Goal: Task Accomplishment & Management: Manage account settings

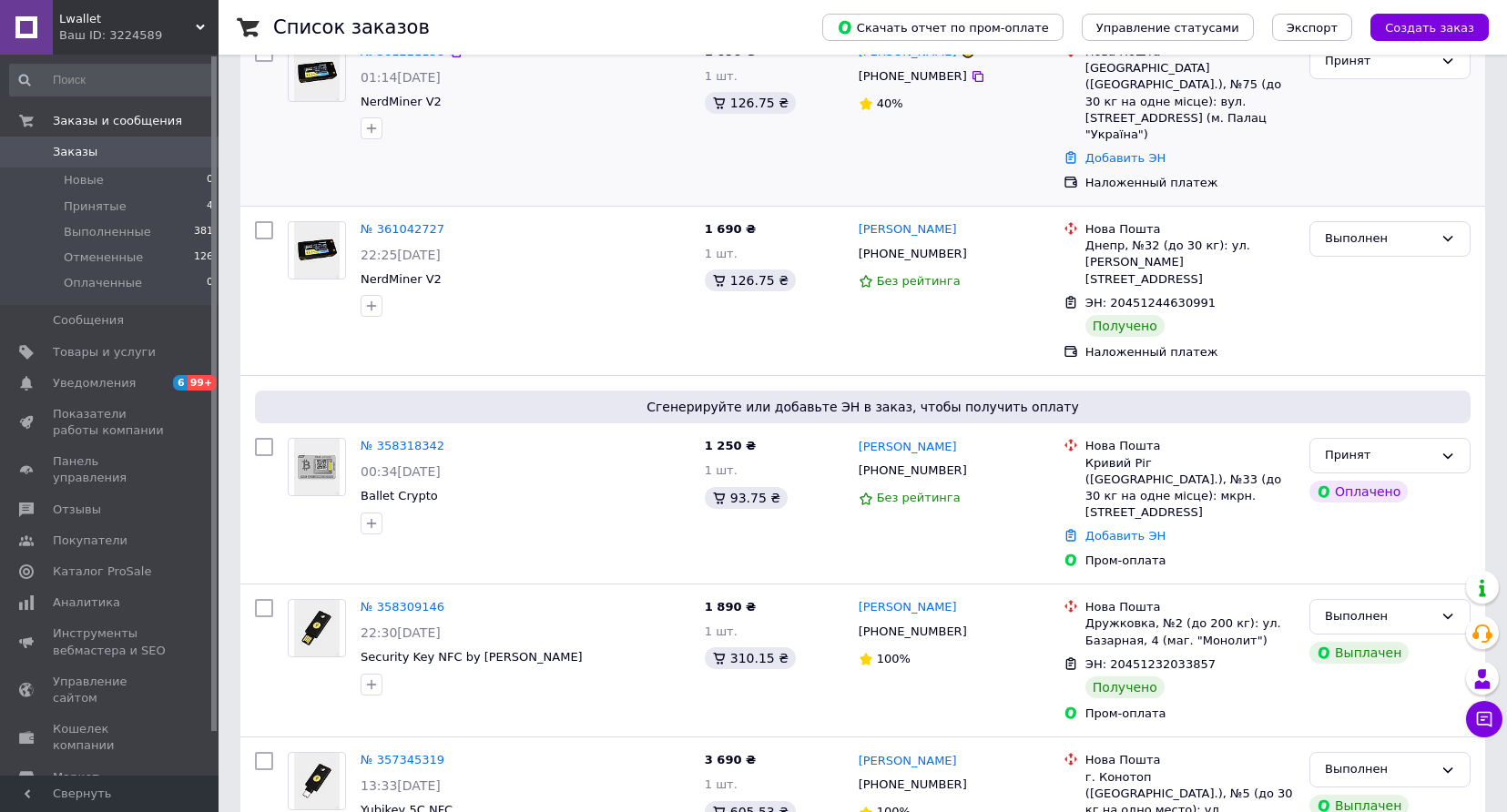
scroll to position [471, 0]
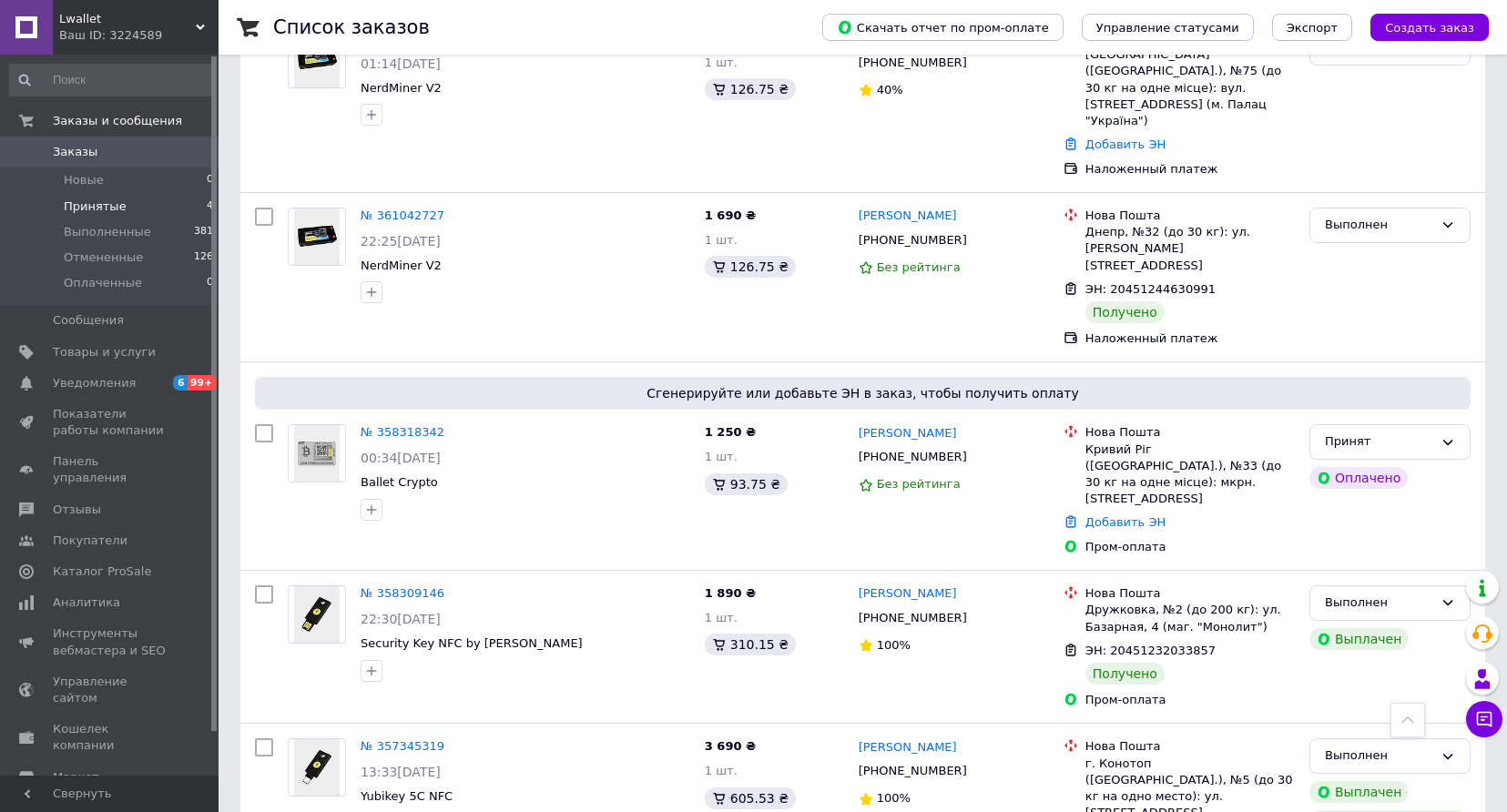
click at [104, 210] on span "Принятые" at bounding box center [95, 206] width 63 height 16
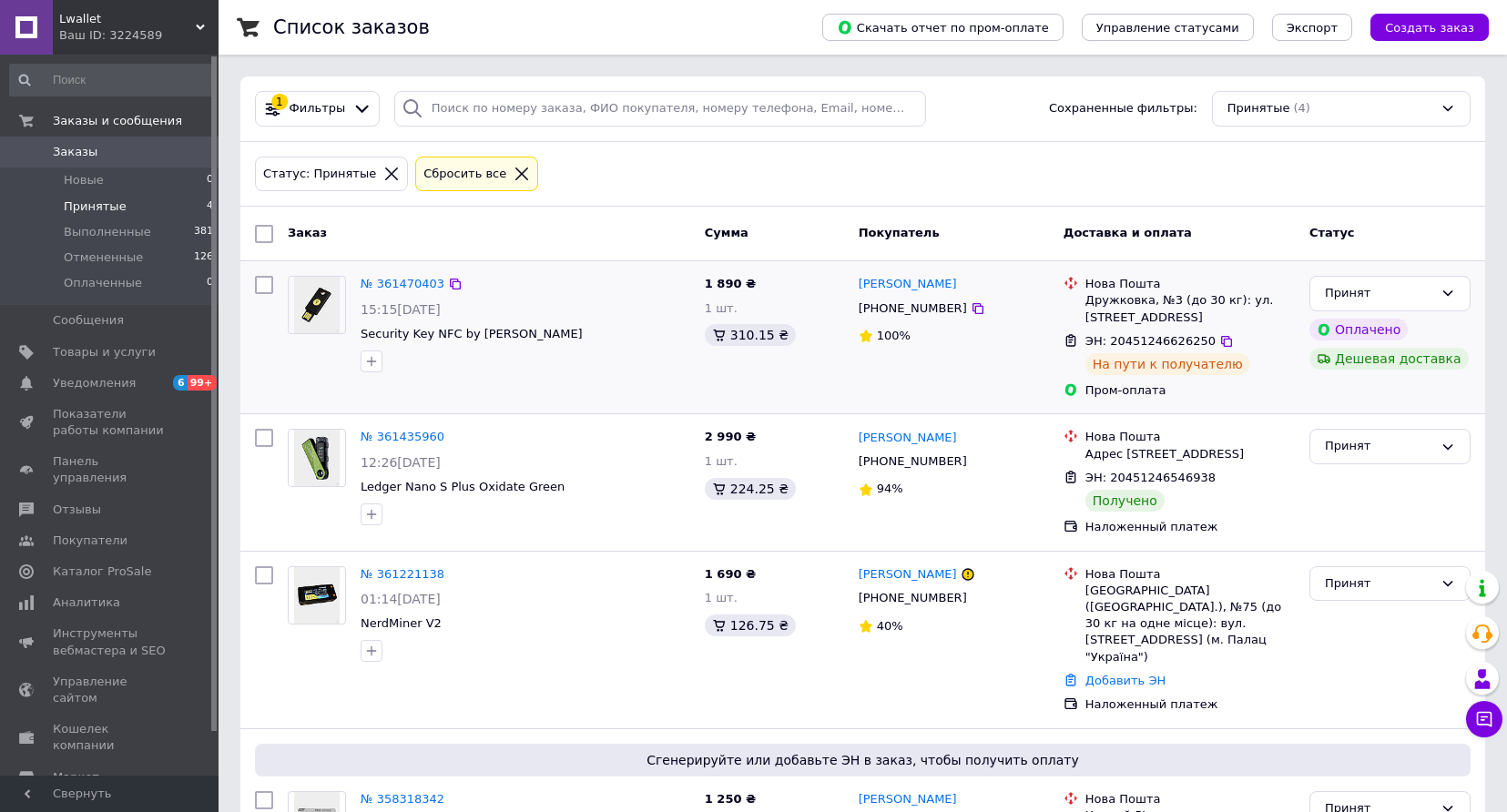
scroll to position [129, 0]
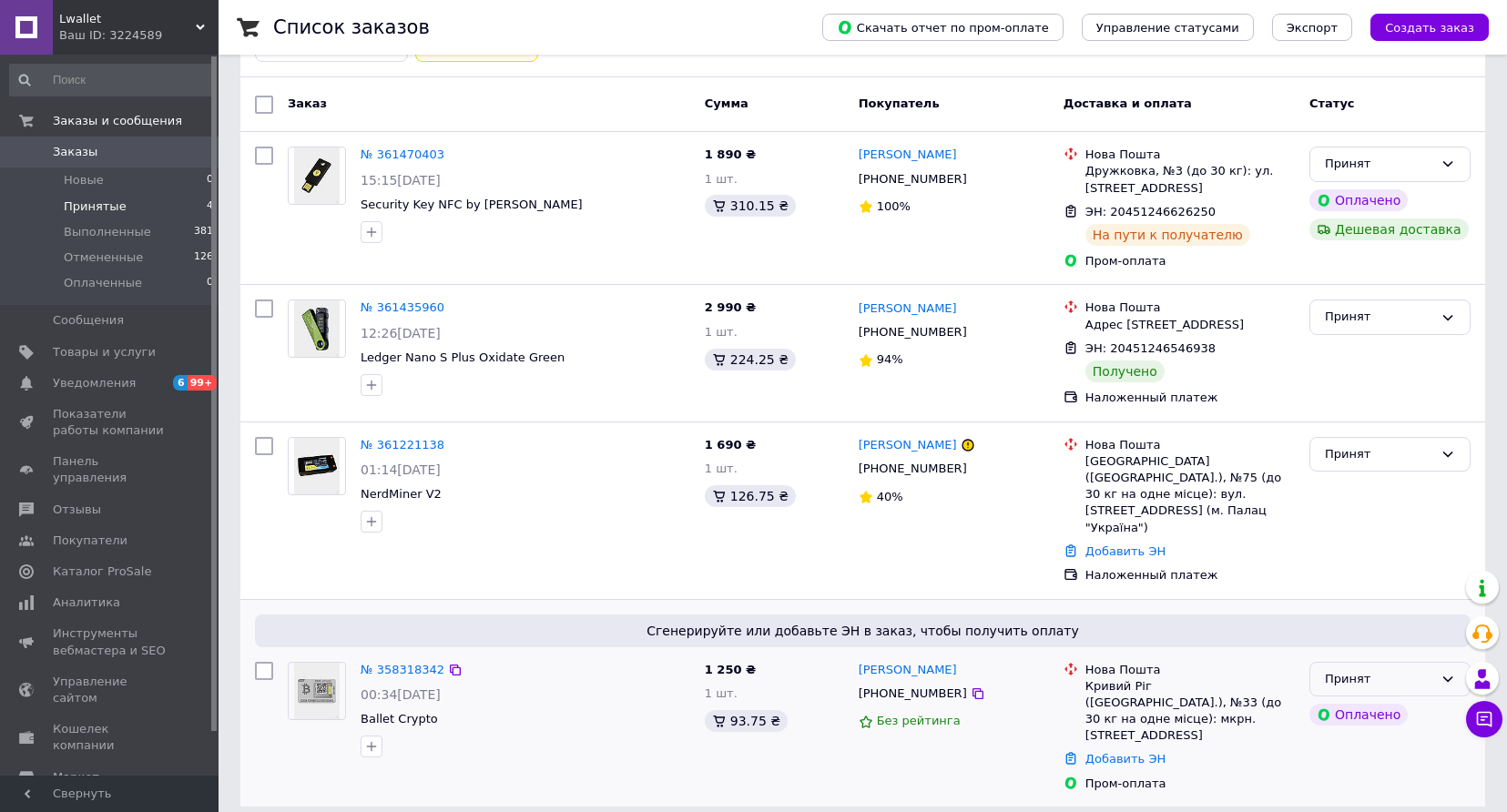
click at [1377, 685] on div "Принят" at bounding box center [1378, 679] width 108 height 19
click at [1372, 750] on li "Отменен" at bounding box center [1389, 751] width 159 height 34
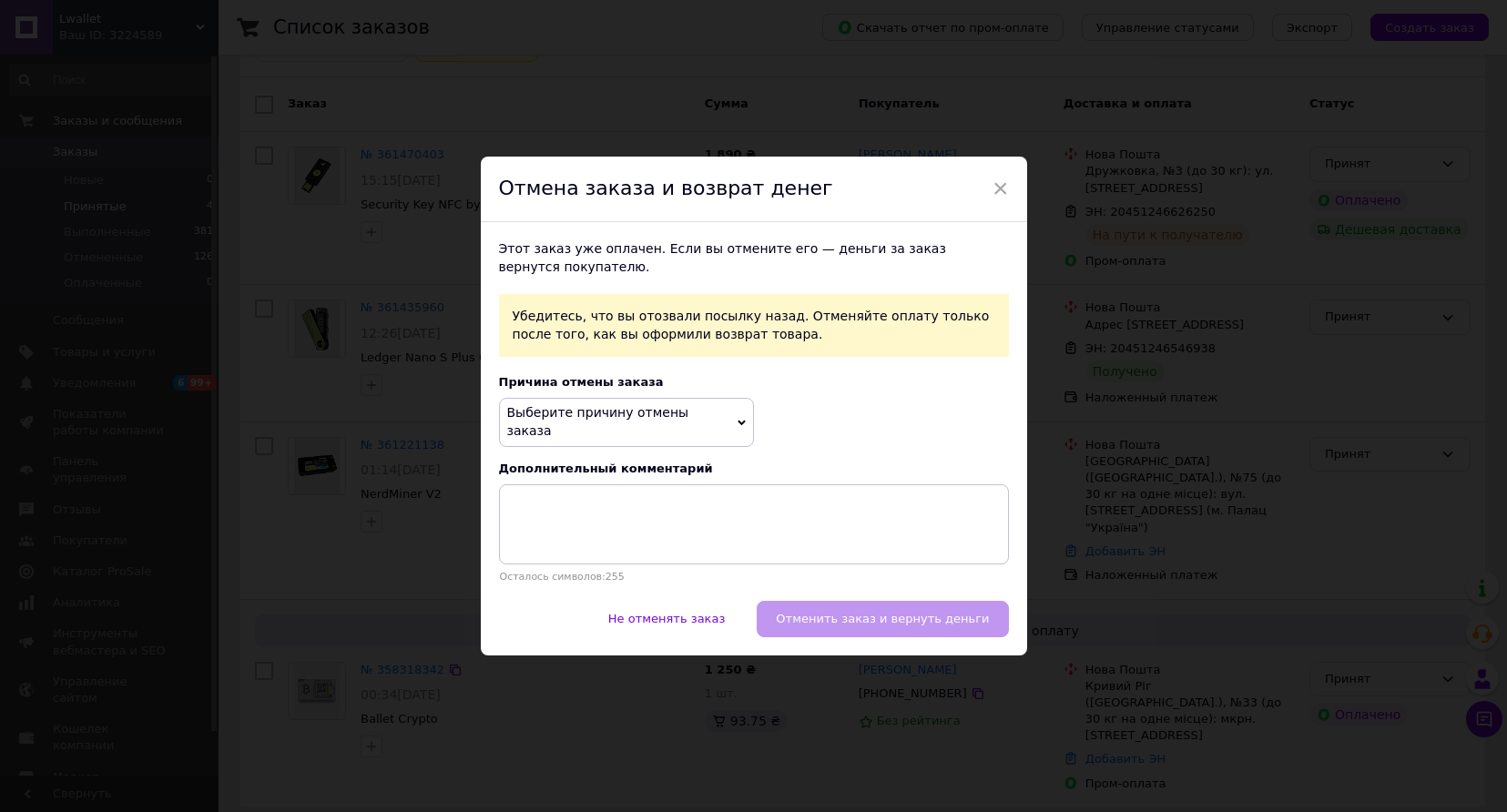
click at [667, 425] on span "Выберите причину отмены заказа" at bounding box center [598, 422] width 182 height 33
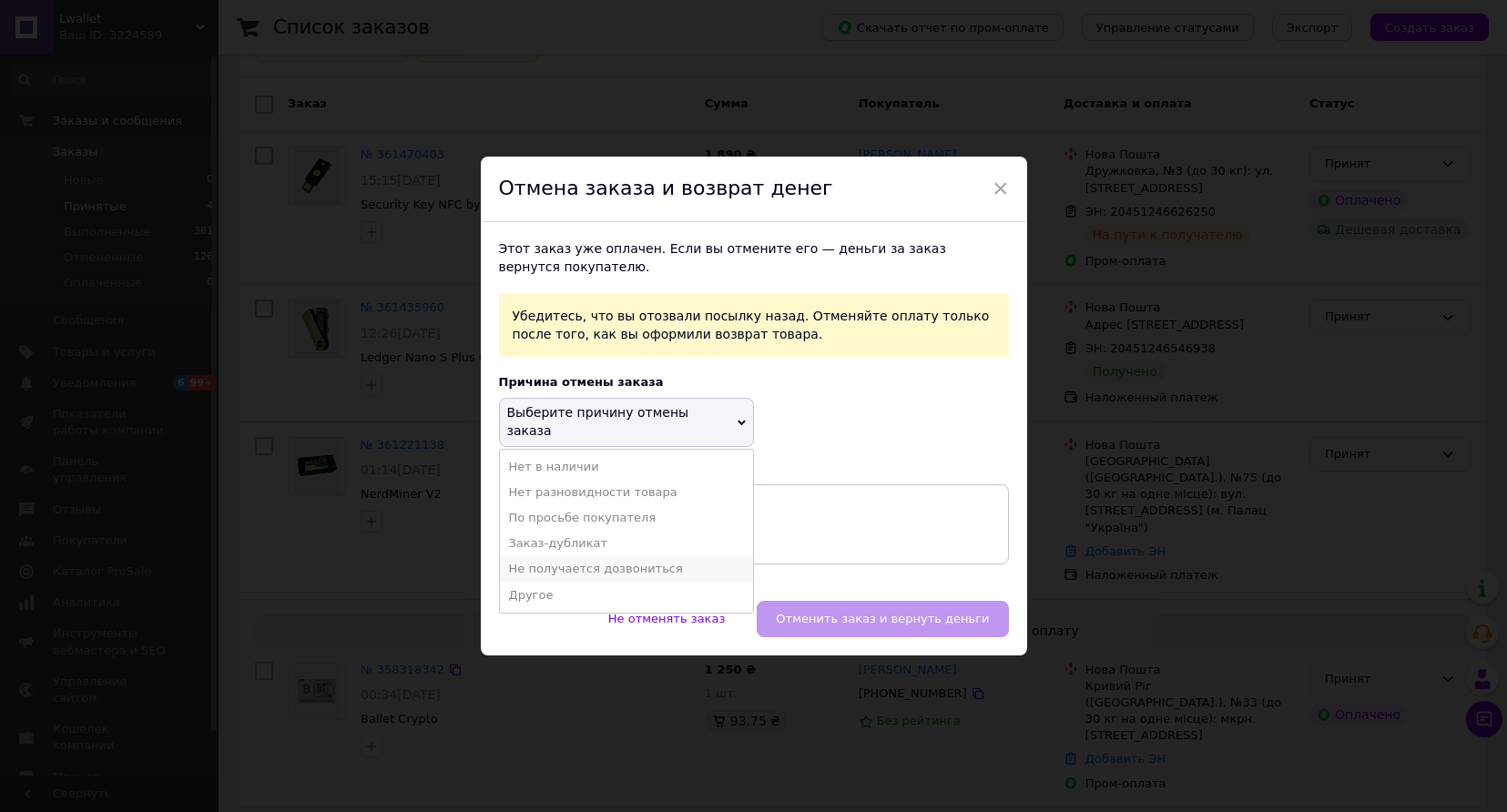
click at [623, 559] on li "Не получается дозвониться" at bounding box center [626, 569] width 253 height 25
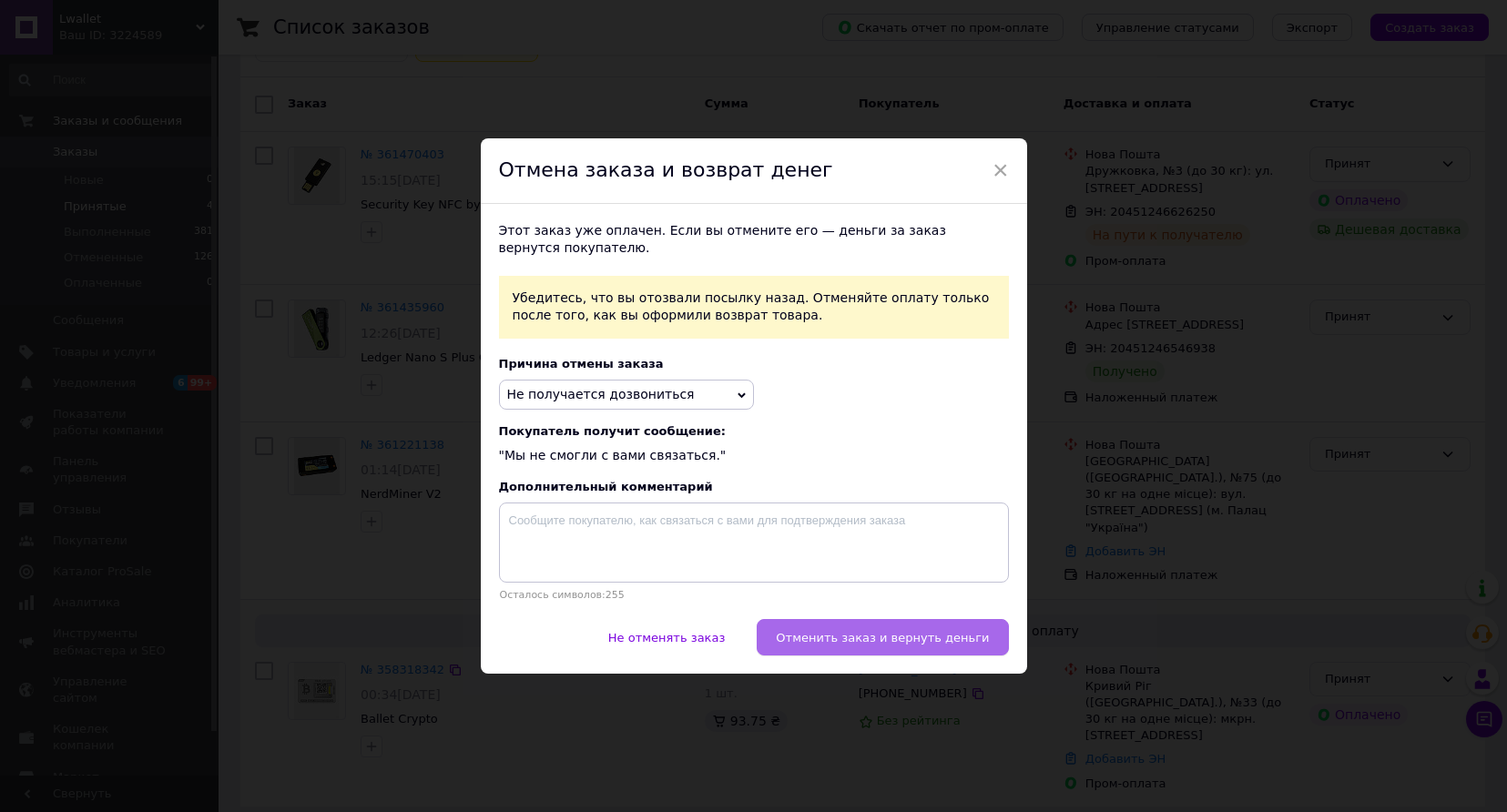
click at [855, 638] on span "Отменить заказ и вернуть деньги" at bounding box center [882, 638] width 213 height 13
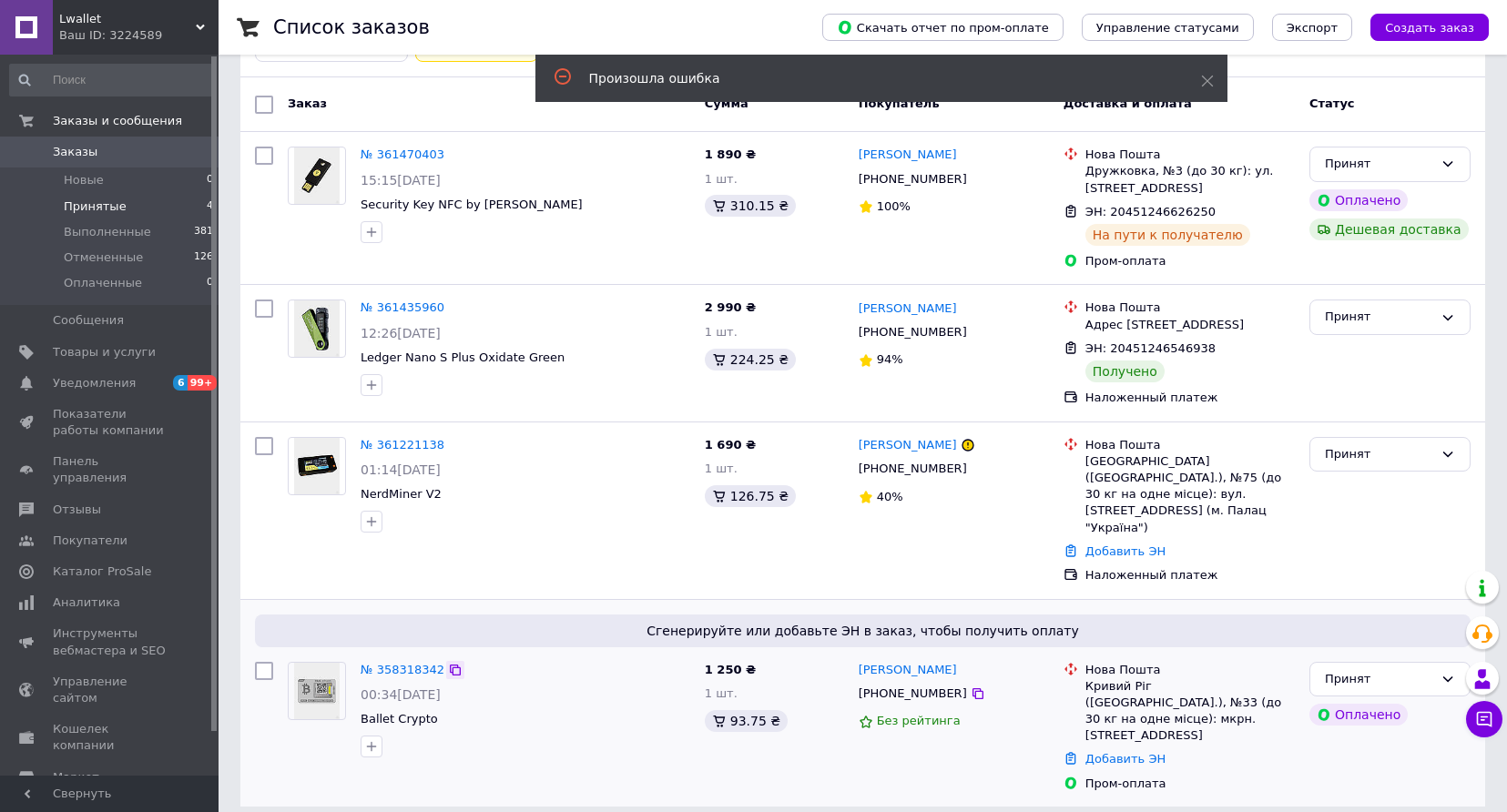
click at [451, 667] on icon at bounding box center [455, 671] width 11 height 11
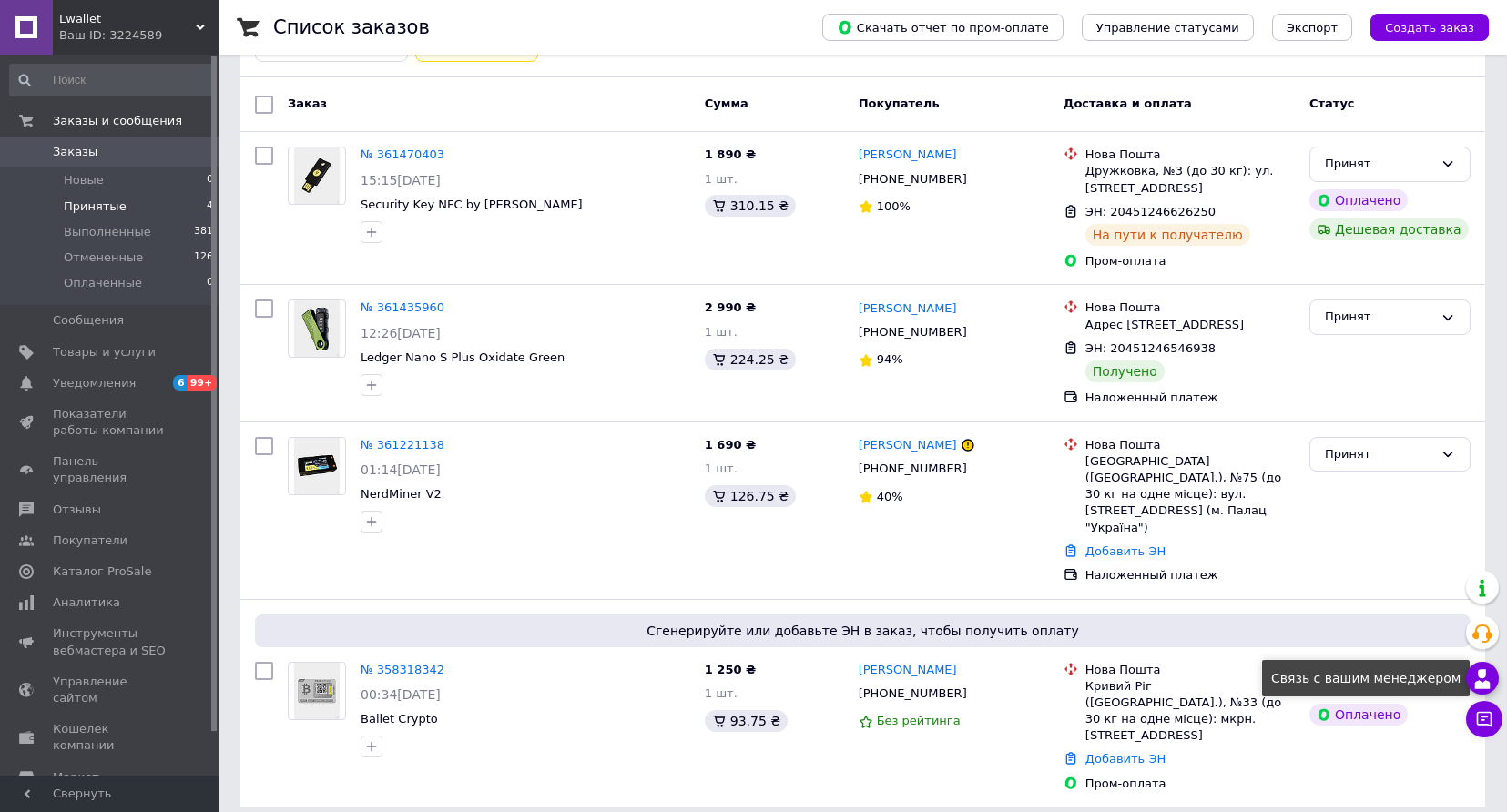
click at [1482, 672] on use at bounding box center [1482, 678] width 15 height 19
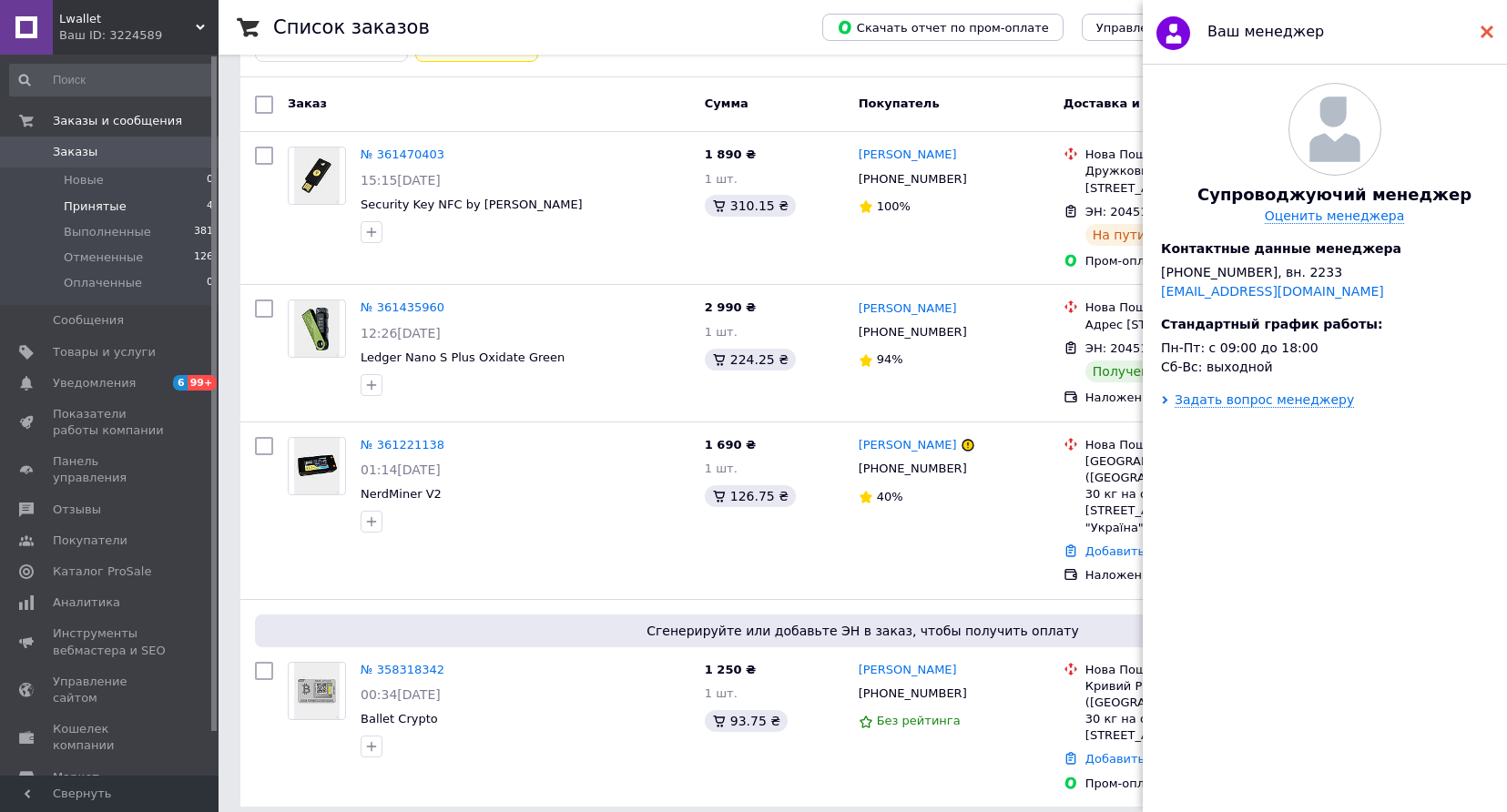
click at [1489, 32] on icon at bounding box center [1487, 32] width 13 height 13
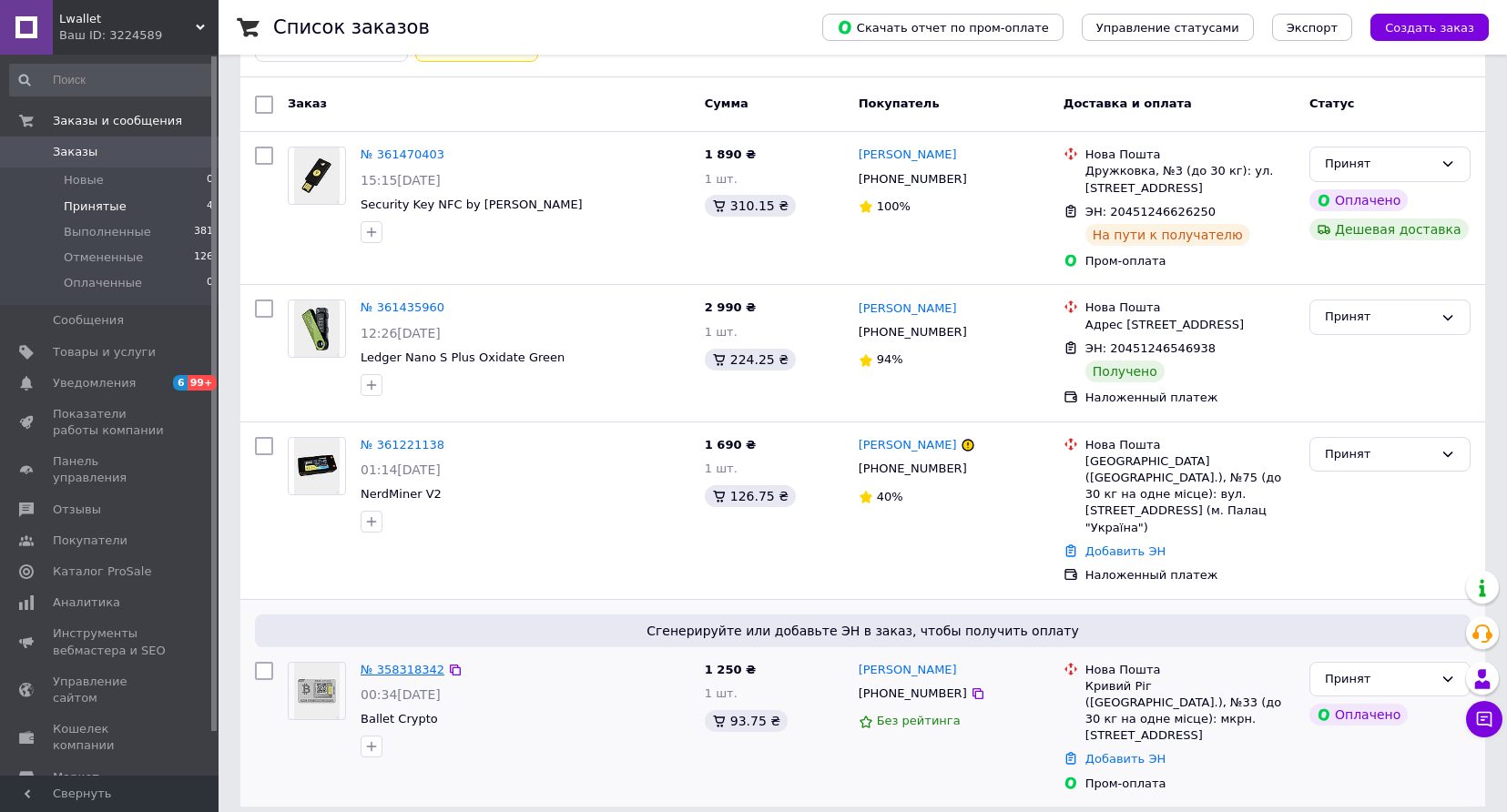
click at [424, 671] on link "№ 358318342" at bounding box center [402, 670] width 84 height 13
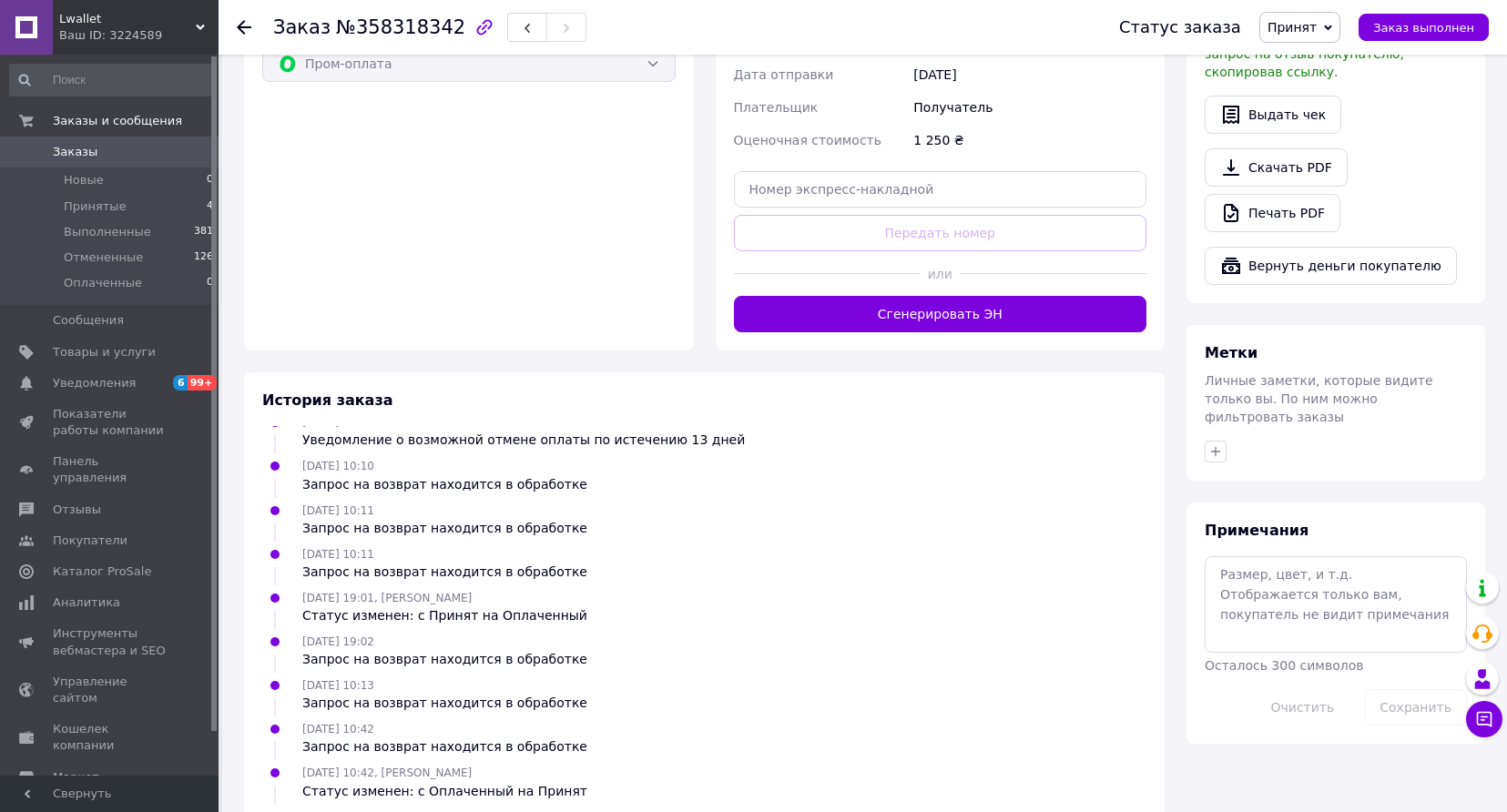
scroll to position [640, 0]
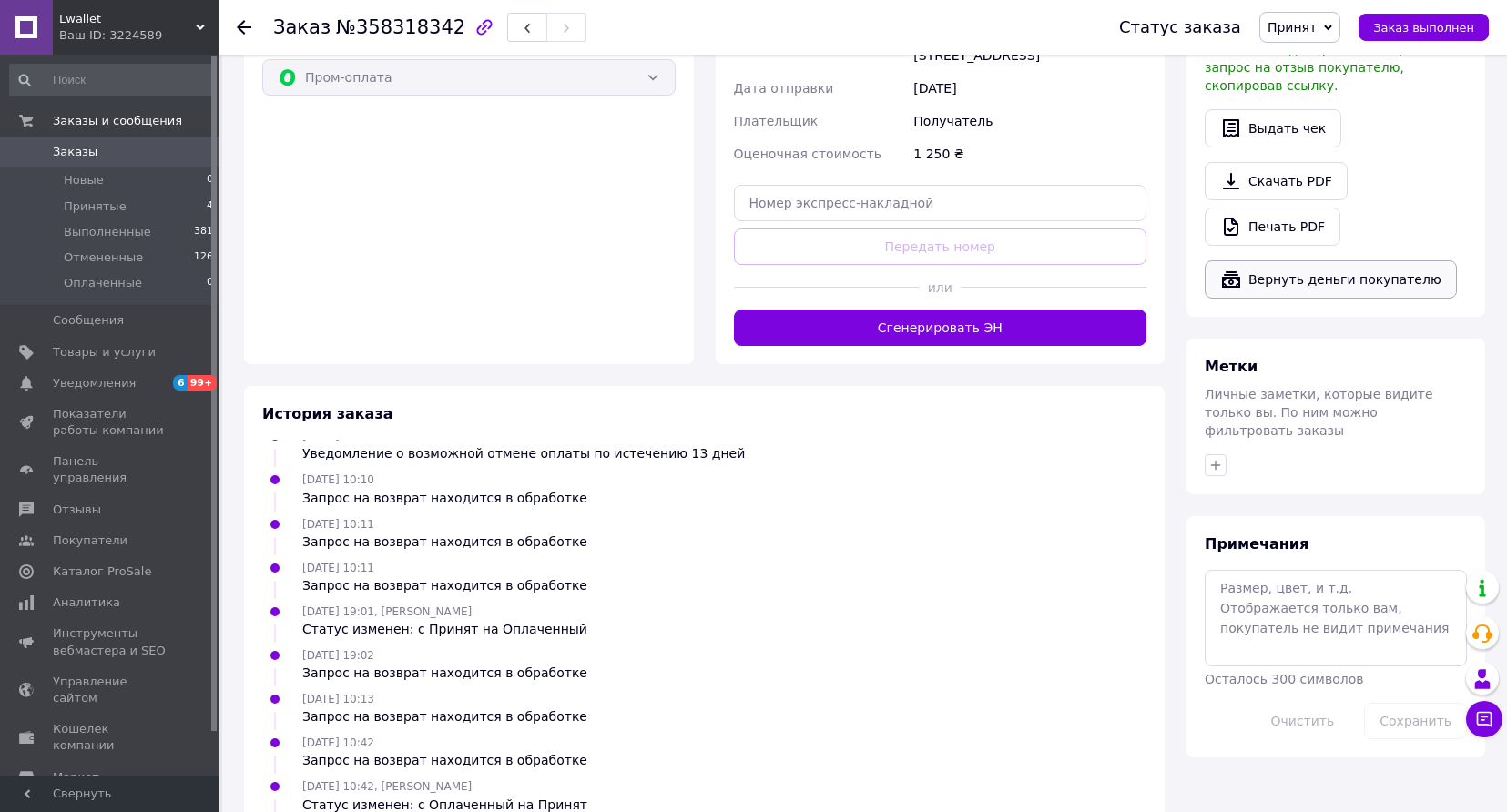
click at [1344, 271] on button "Вернуть деньги покупателю" at bounding box center [1330, 279] width 252 height 39
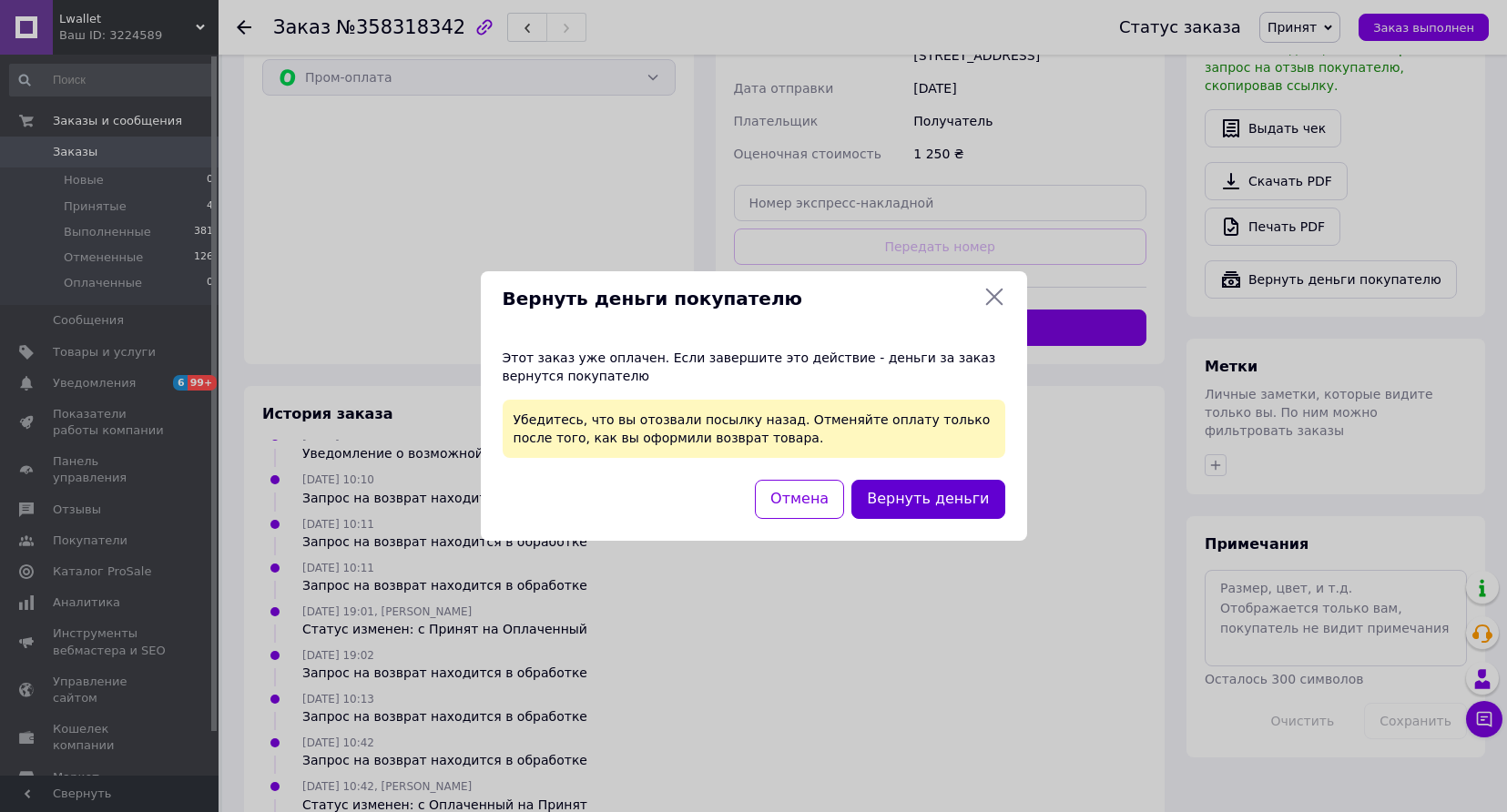
click at [930, 501] on button "Вернуть деньги" at bounding box center [928, 500] width 153 height 40
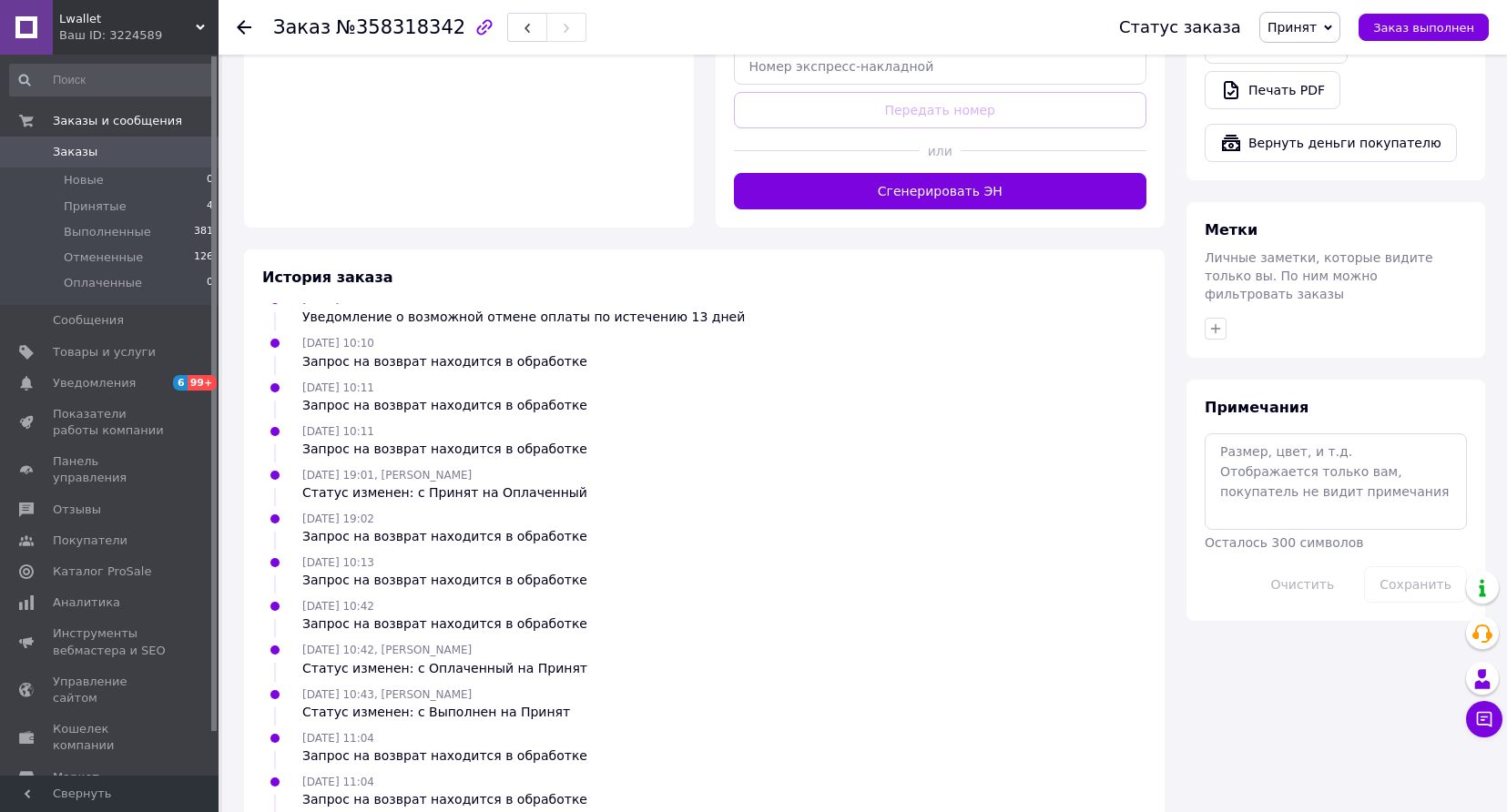
scroll to position [836, 0]
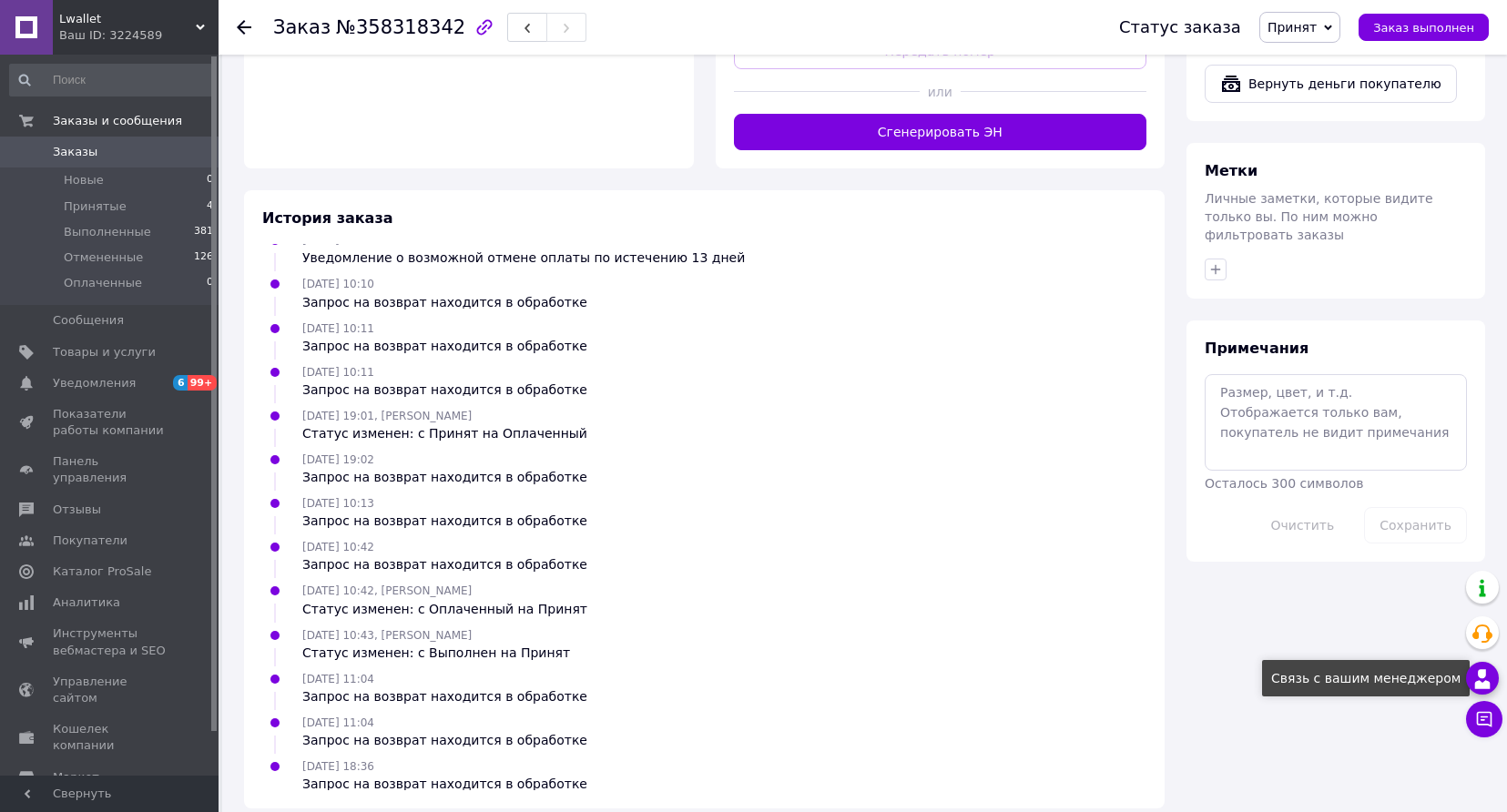
click at [1481, 677] on use at bounding box center [1482, 678] width 15 height 19
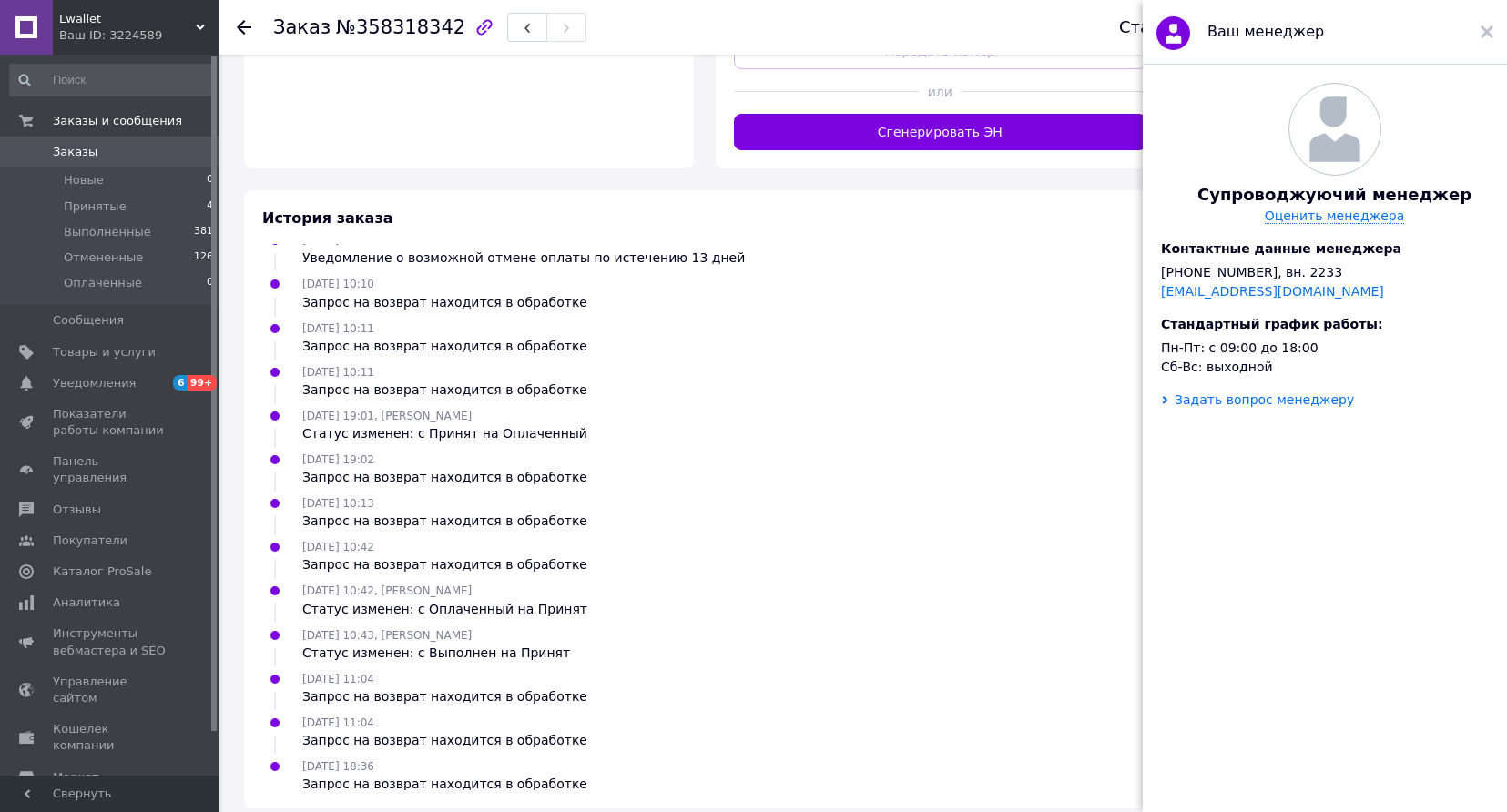
click at [1237, 403] on div "Задать вопрос менеджеру" at bounding box center [1264, 399] width 179 height 14
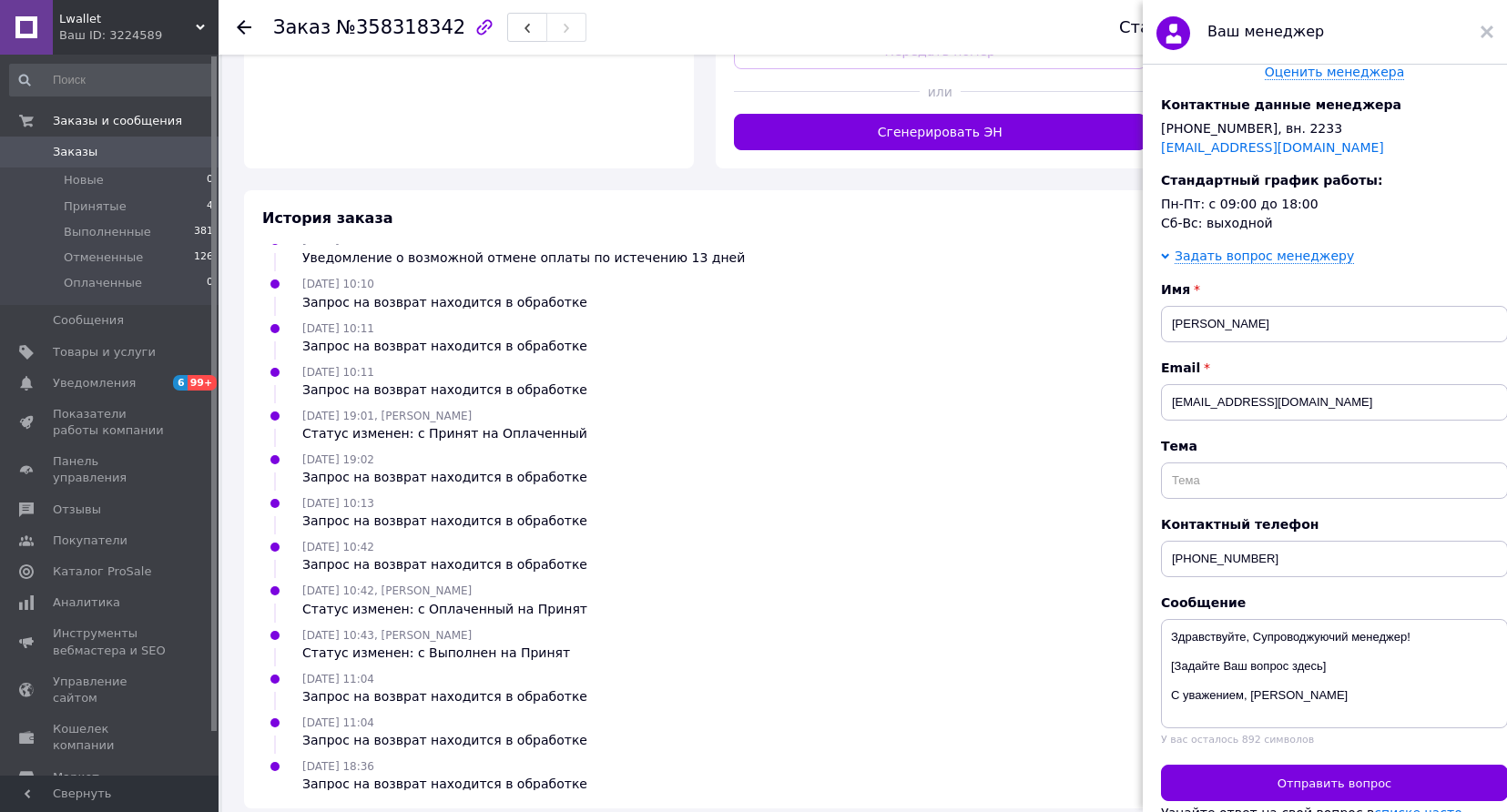
scroll to position [157, 0]
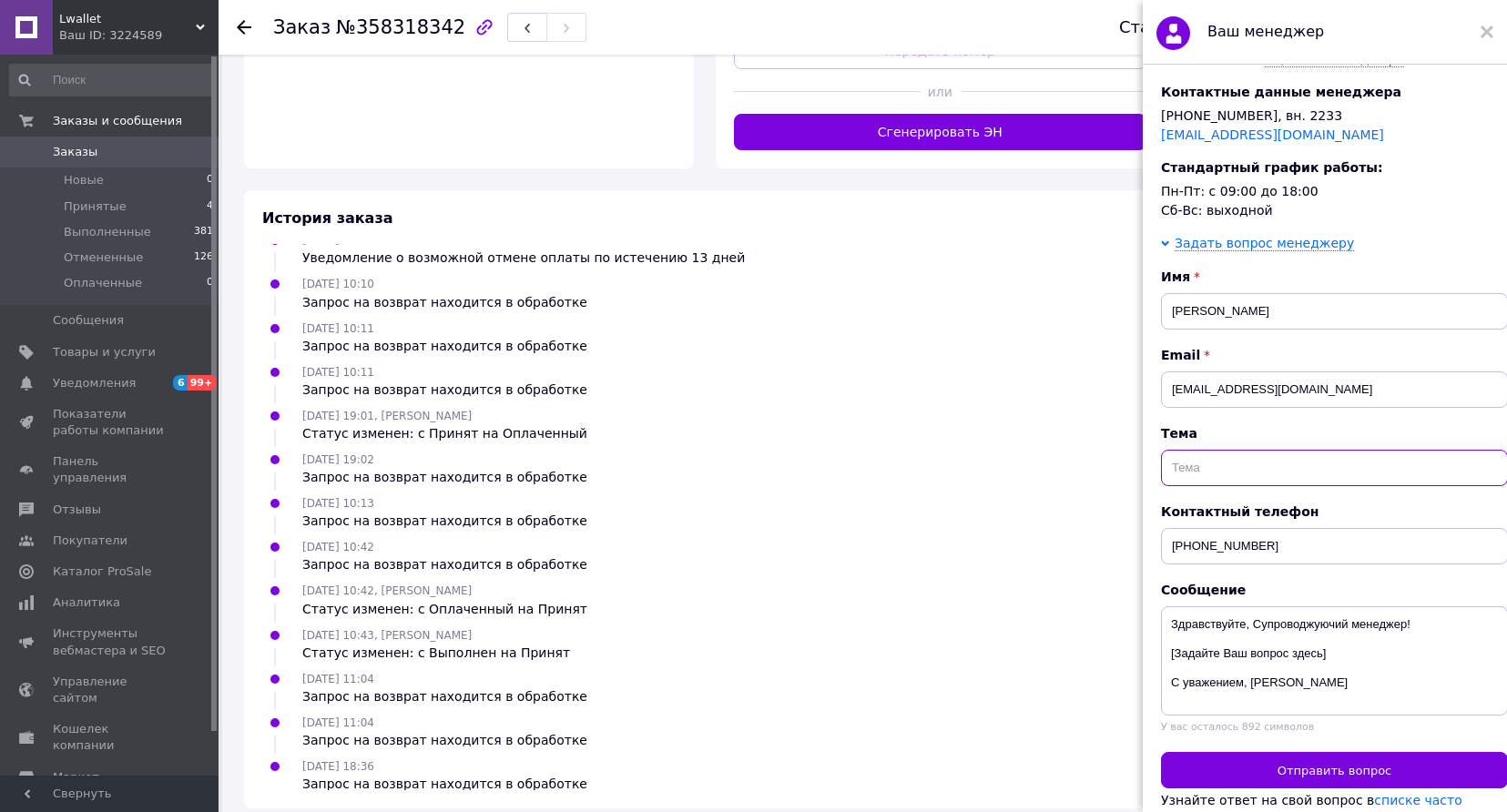
click at [1209, 466] on input "text" at bounding box center [1334, 468] width 347 height 37
paste input "358318342"
type input "Замовлення 358318342"
drag, startPoint x: 1385, startPoint y: 691, endPoint x: 1034, endPoint y: 591, distance: 365.0
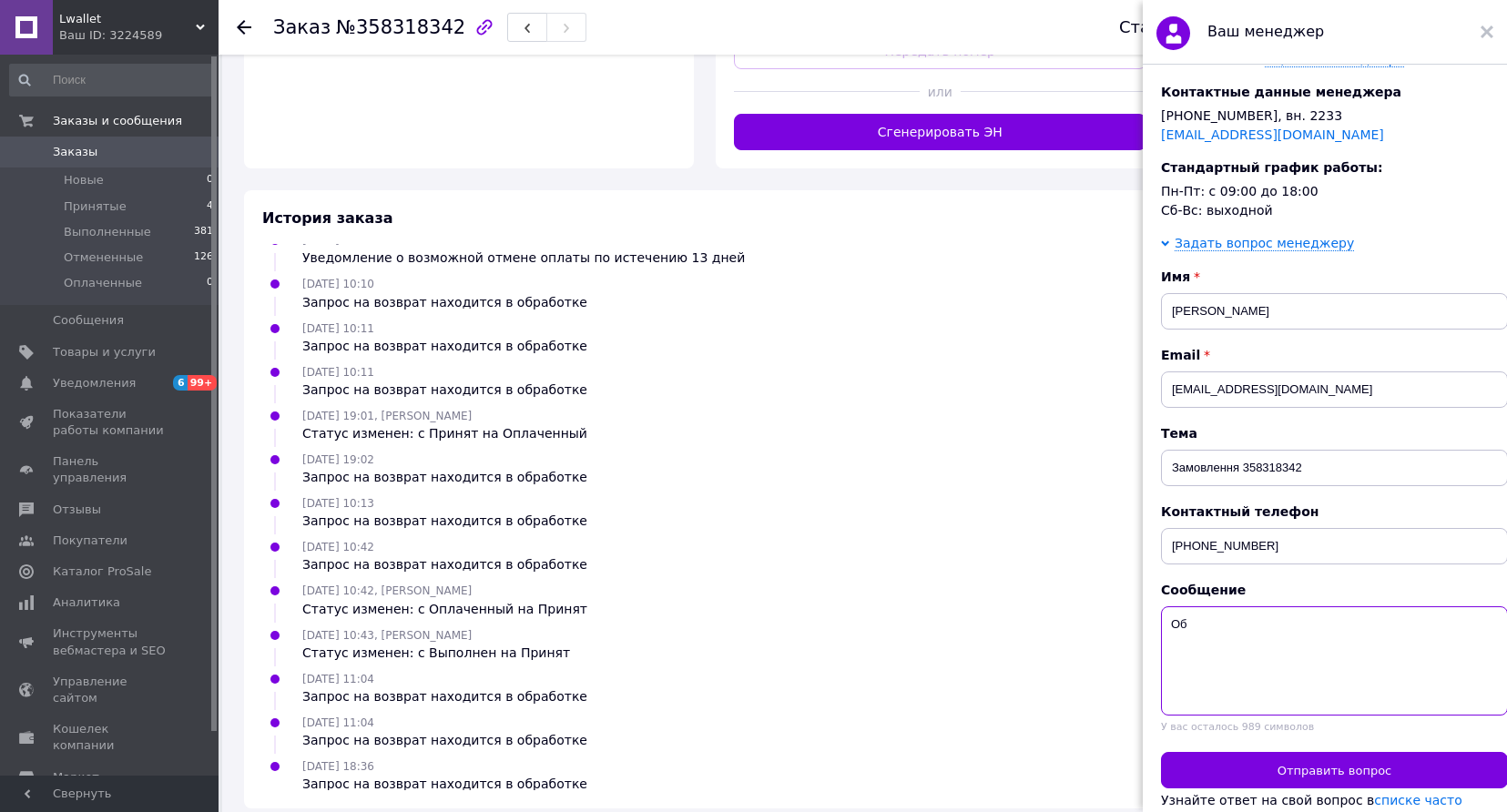
type textarea "О"
paste textarea "358318342"
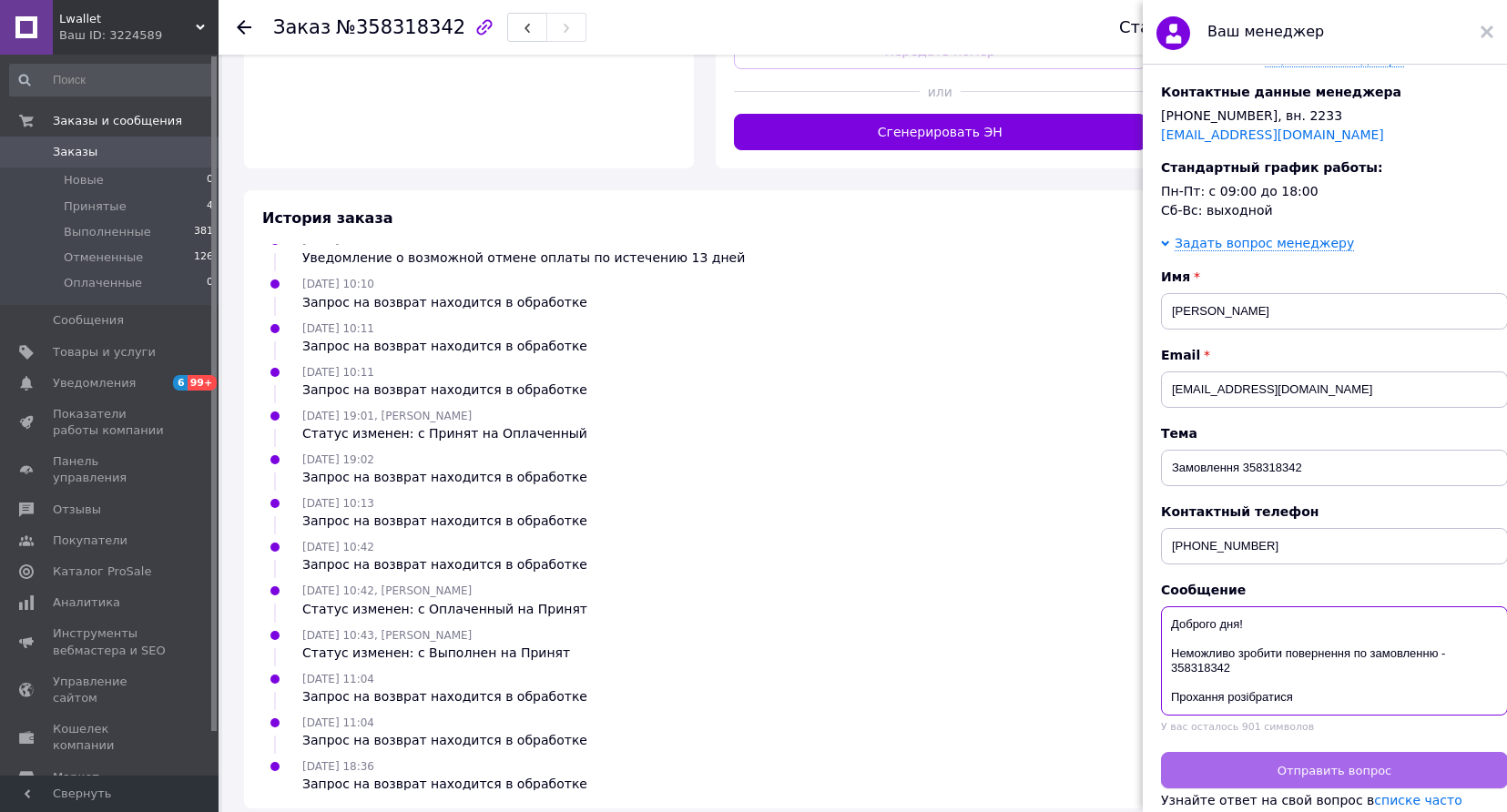
type textarea "Доброго дня! Неможливо зробити повернення по замовленню - 358318342 Прохання ро…"
click at [1357, 777] on span "Отправить вопрос" at bounding box center [1333, 771] width 114 height 13
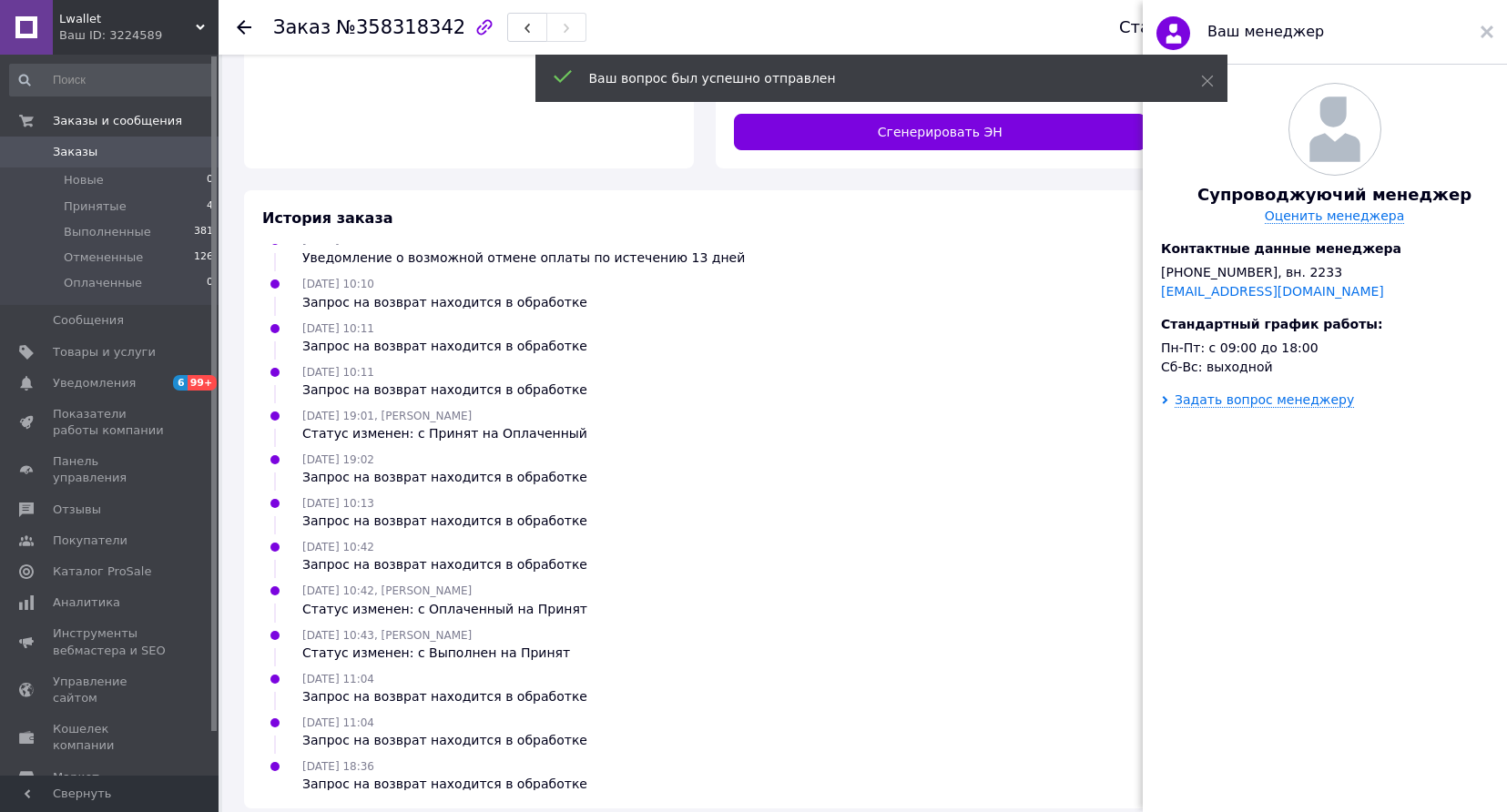
scroll to position [0, 0]
click at [1481, 29] on icon at bounding box center [1487, 32] width 13 height 13
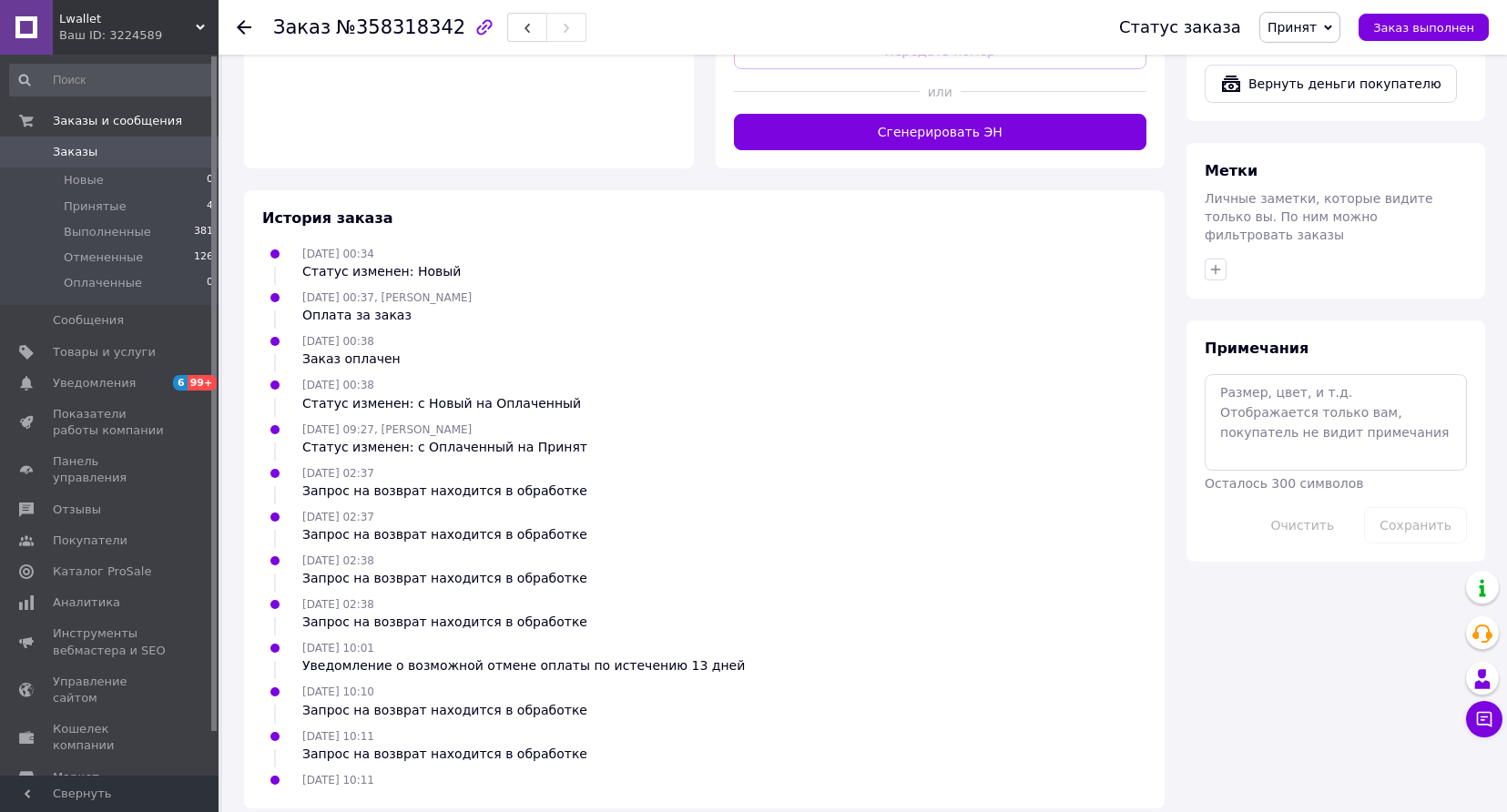
click at [251, 22] on div at bounding box center [255, 27] width 37 height 55
click at [110, 213] on span "Принятые" at bounding box center [95, 206] width 63 height 16
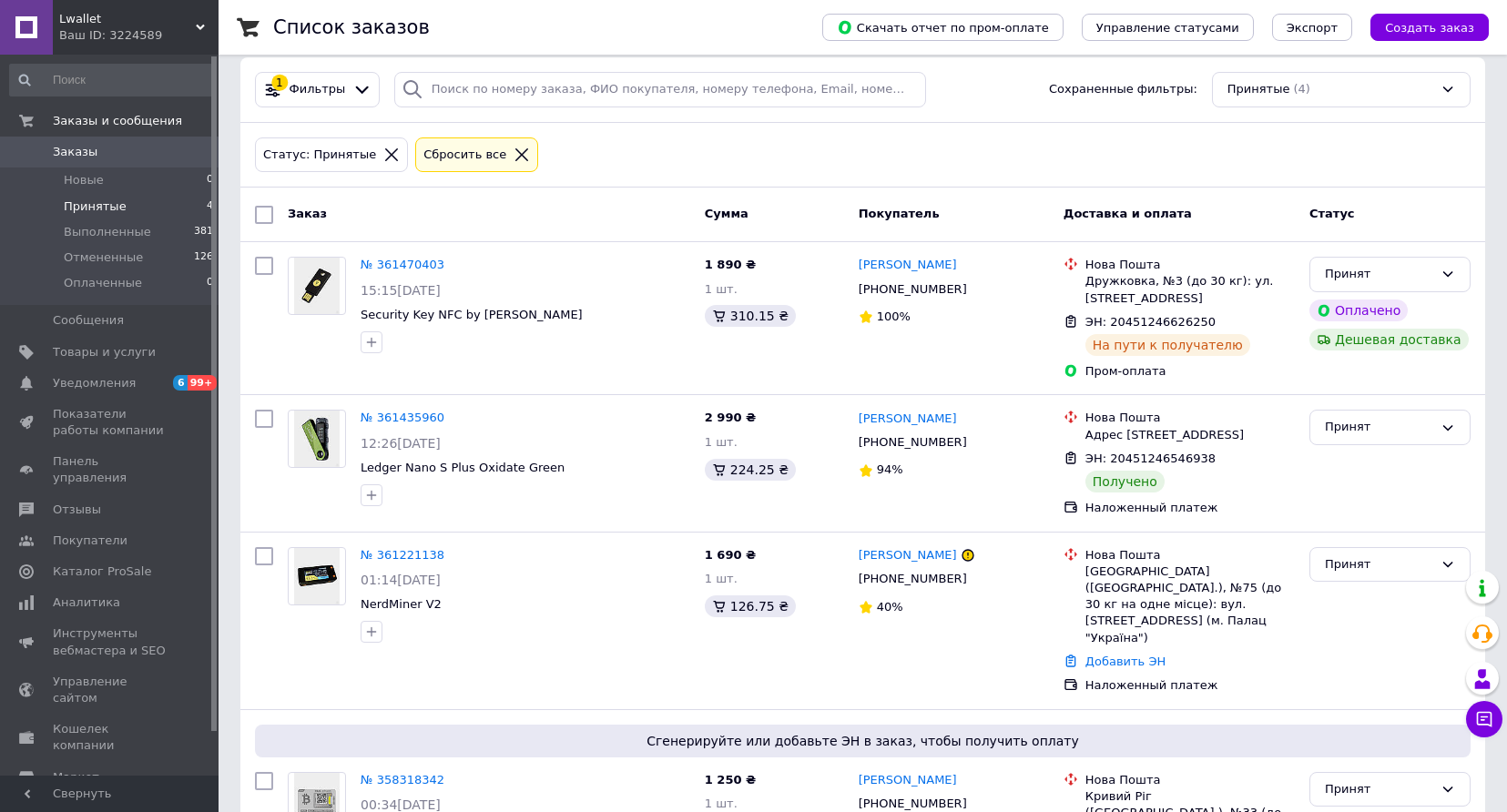
scroll to position [20, 0]
click at [1391, 433] on div "Принят" at bounding box center [1378, 426] width 108 height 19
click at [1377, 462] on li "Выполнен" at bounding box center [1389, 465] width 159 height 34
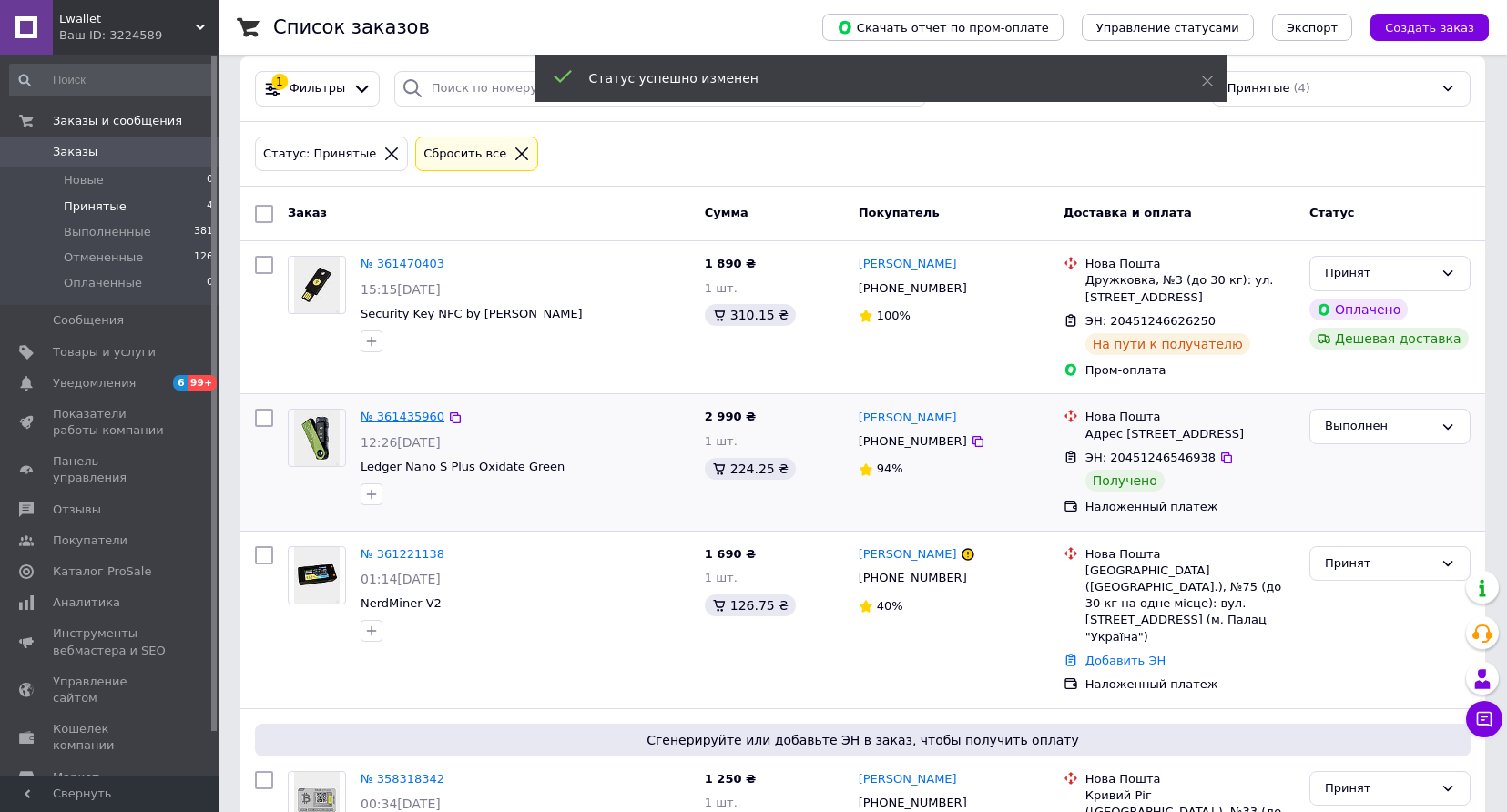
click at [414, 418] on link "№ 361435960" at bounding box center [402, 416] width 84 height 13
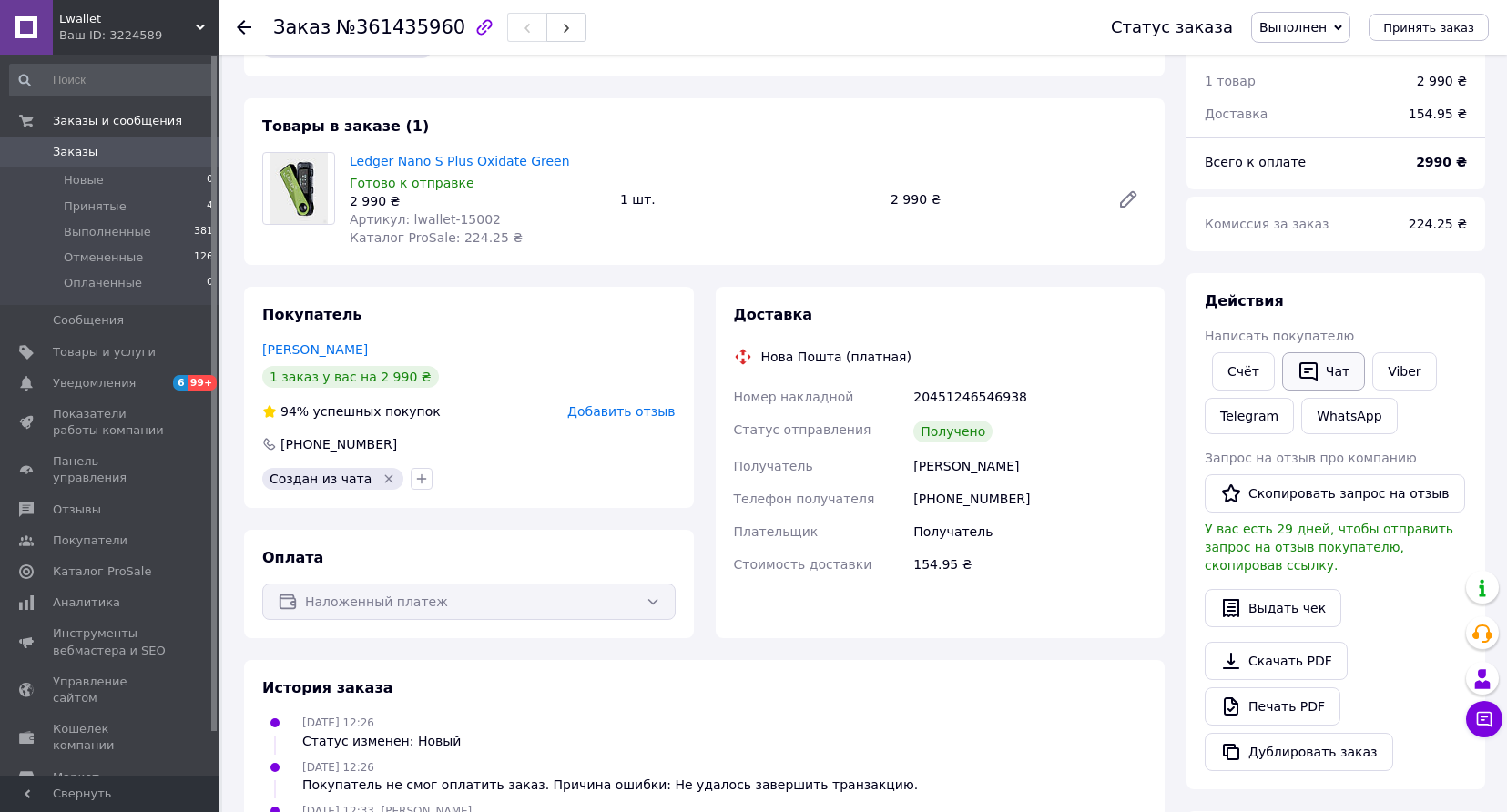
scroll to position [65, 0]
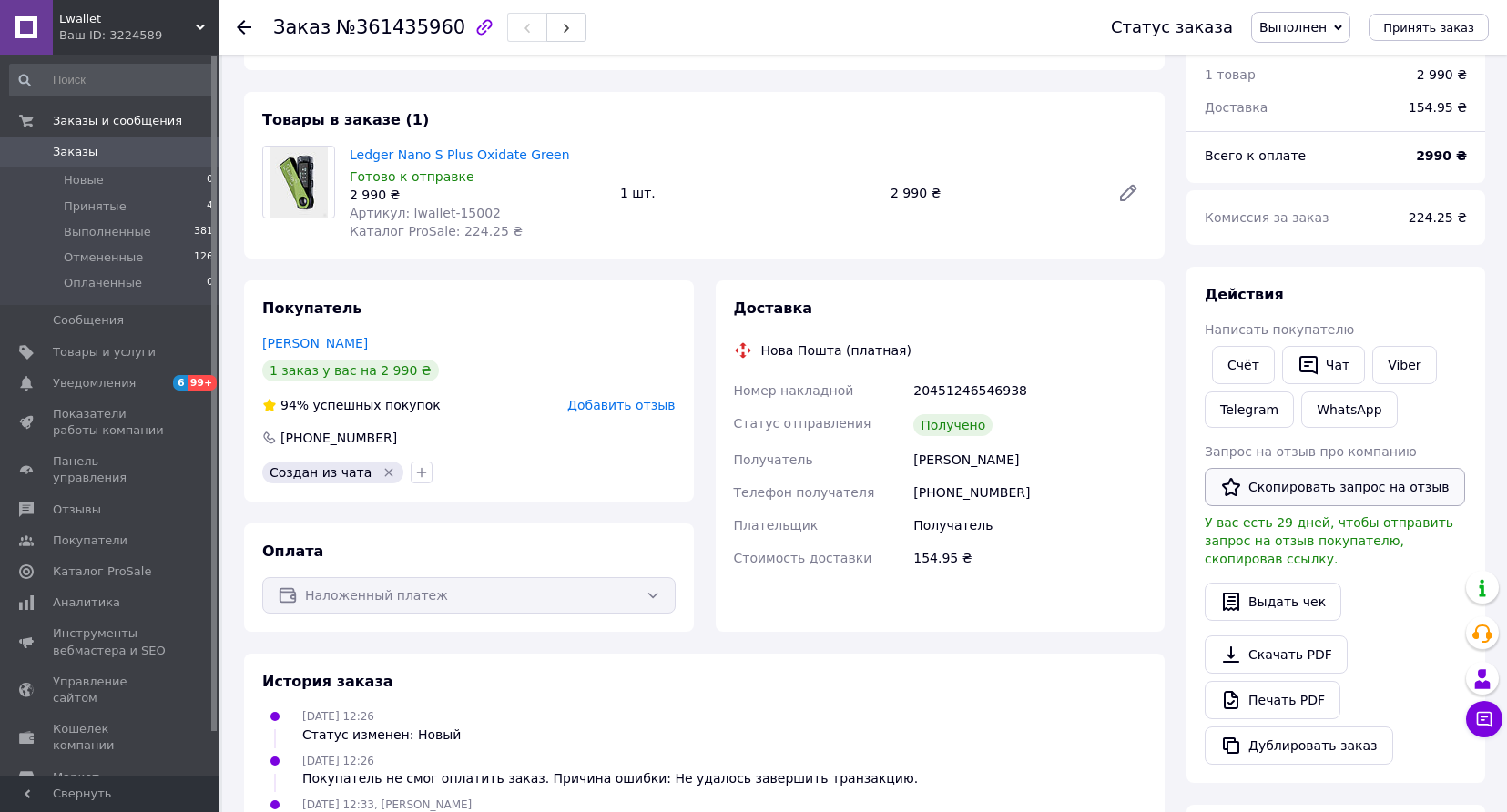
click at [1341, 499] on button "Скопировать запрос на отзыв" at bounding box center [1334, 487] width 260 height 39
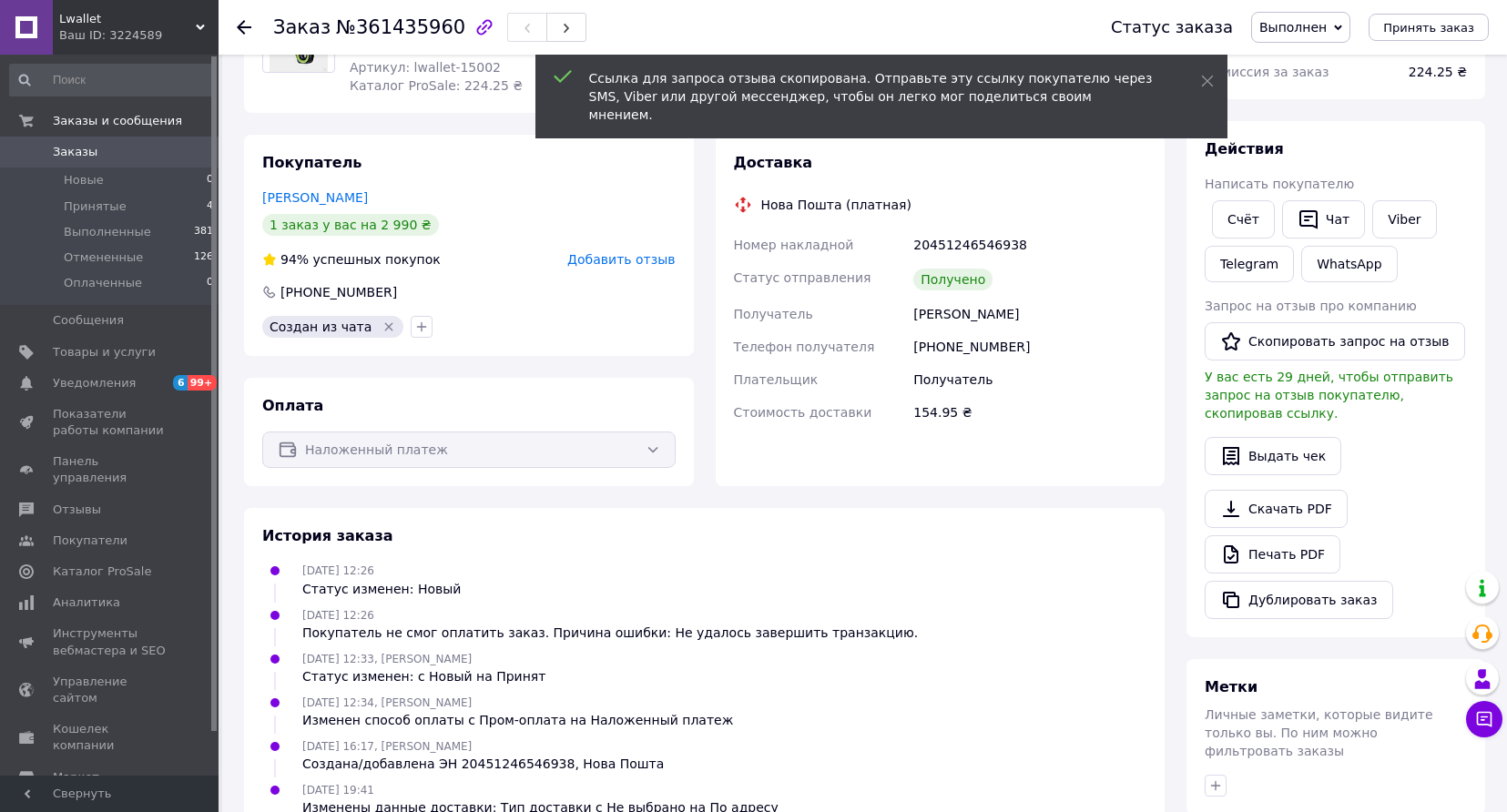
scroll to position [215, 0]
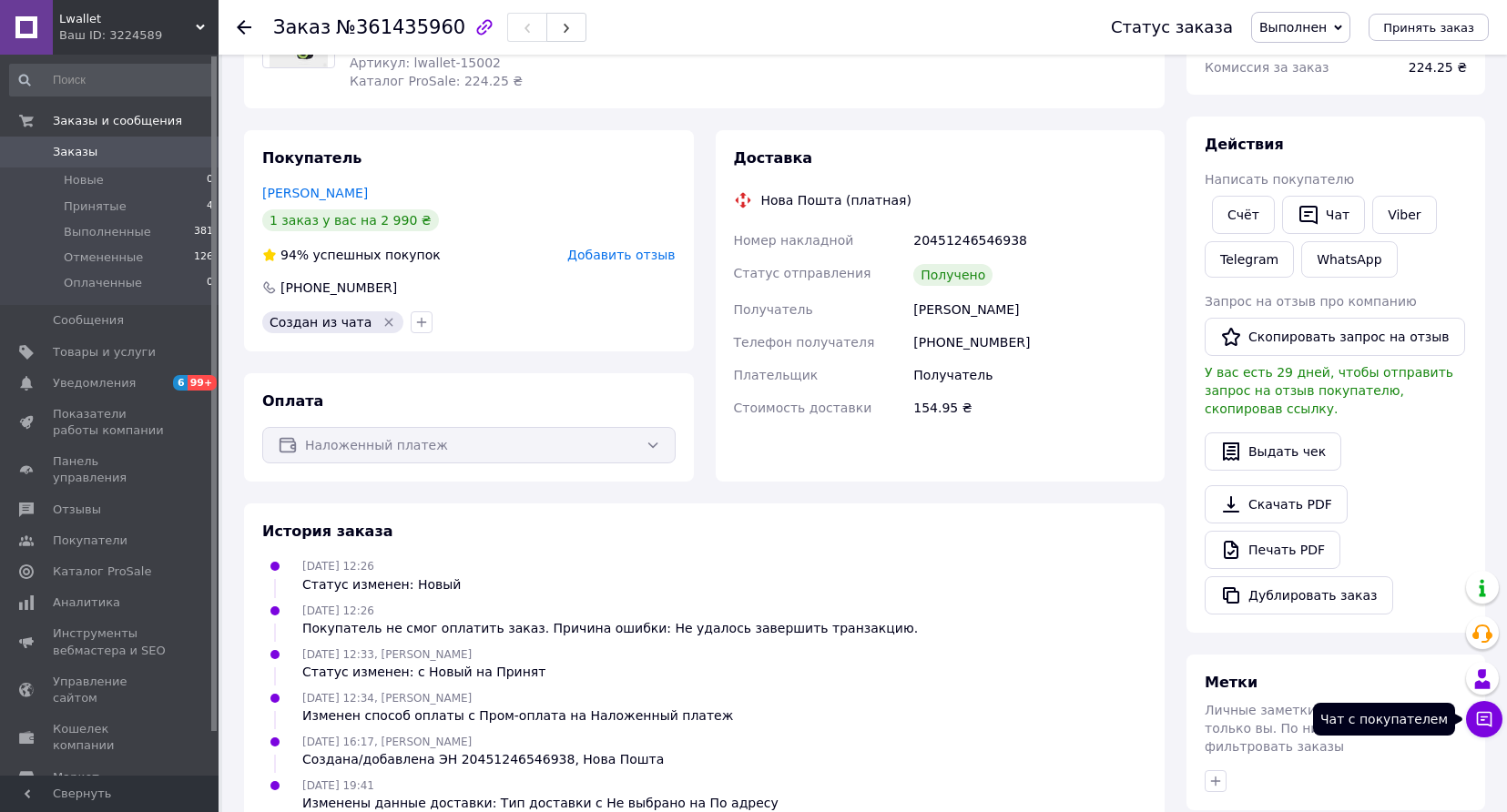
click at [1480, 721] on icon at bounding box center [1483, 719] width 18 height 18
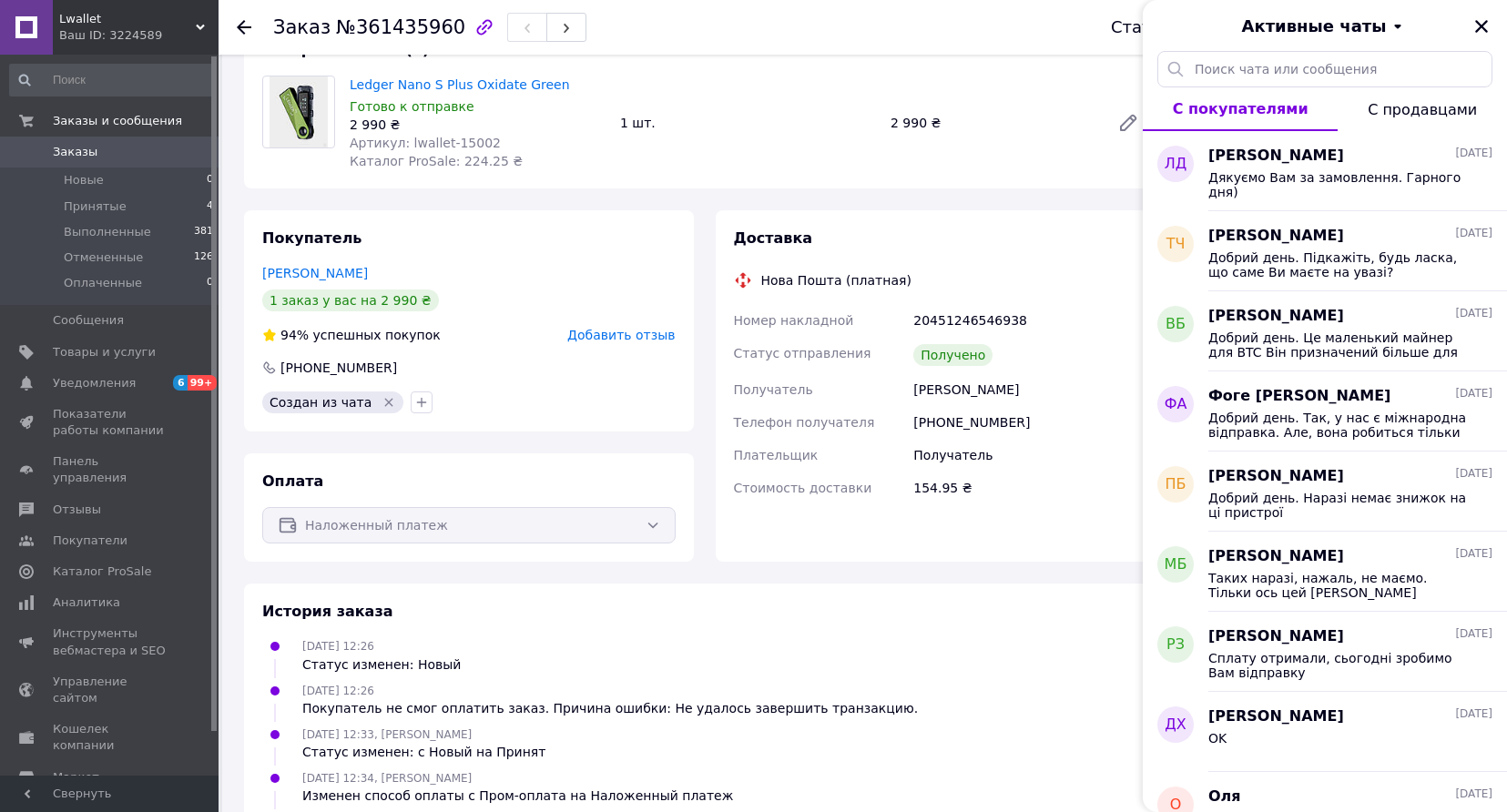
scroll to position [0, 0]
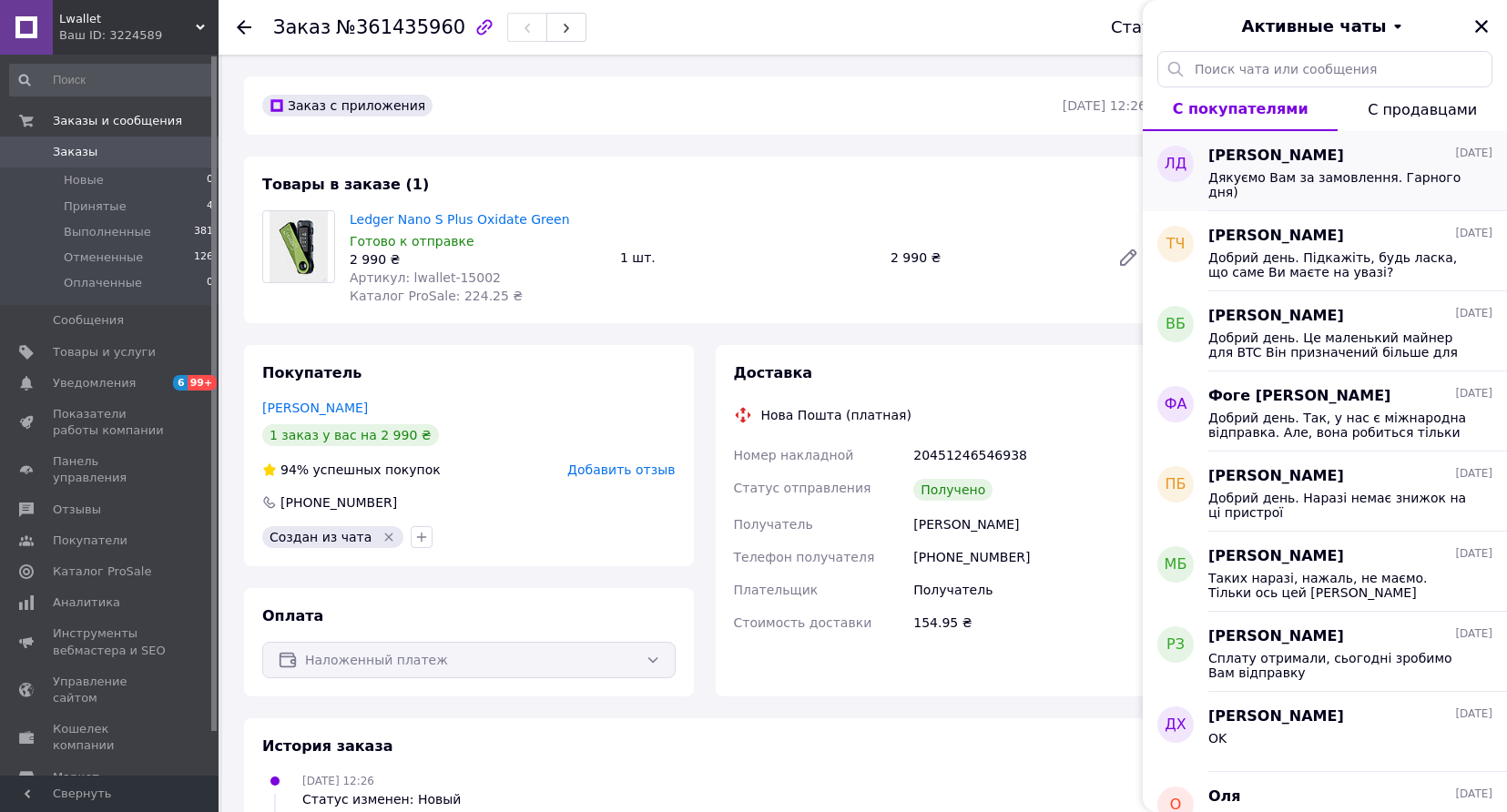
click at [1291, 180] on span "Дякуємо Вам за замовлення. Гарного дня)" at bounding box center [1337, 185] width 258 height 29
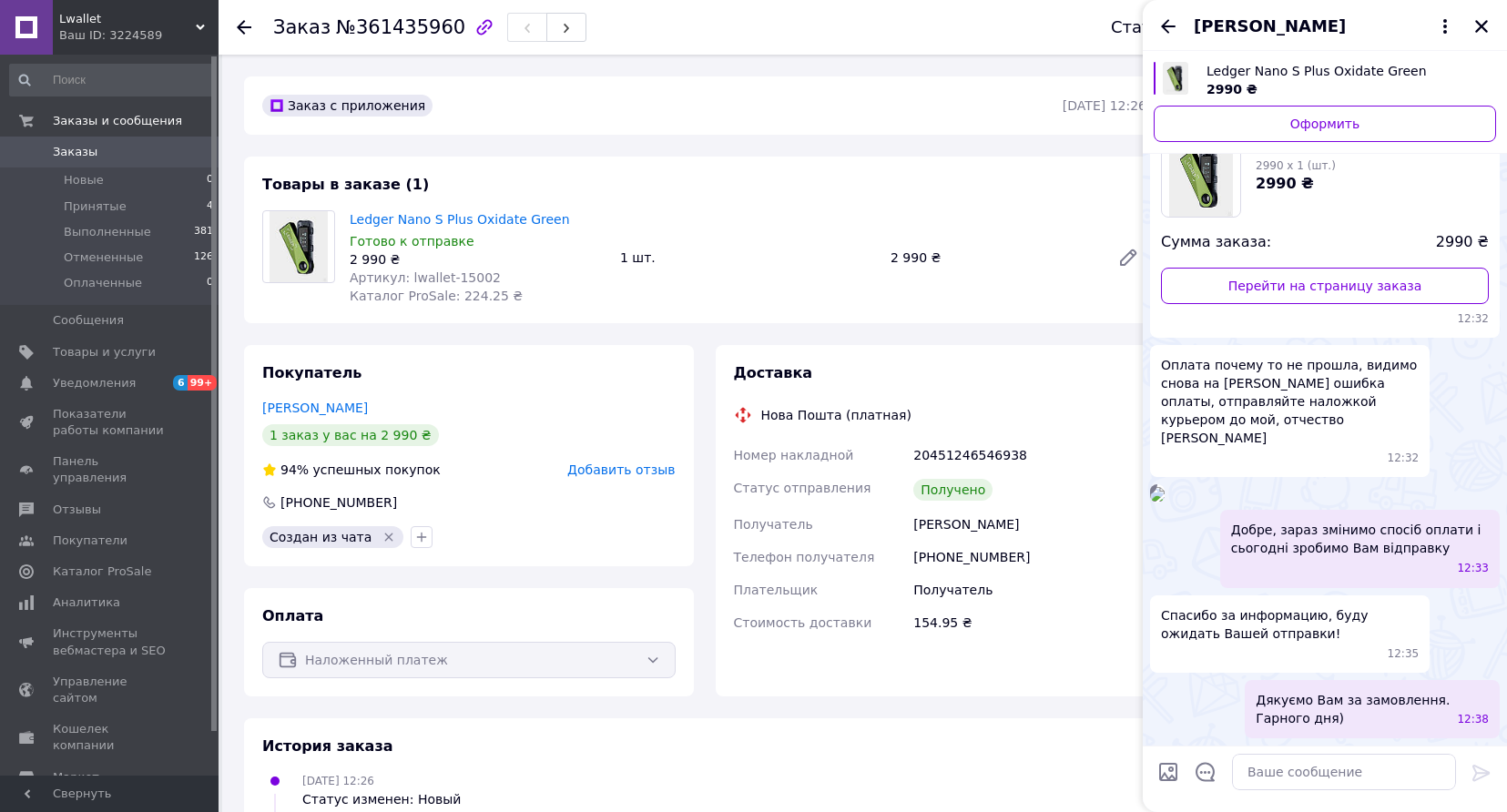
scroll to position [637, 0]
click at [1278, 779] on textarea at bounding box center [1343, 771] width 224 height 37
paste textarea "[URL][DOMAIN_NAME]"
type textarea "[URL][DOMAIN_NAME]"
paste textarea "[URL][DOMAIN_NAME]"
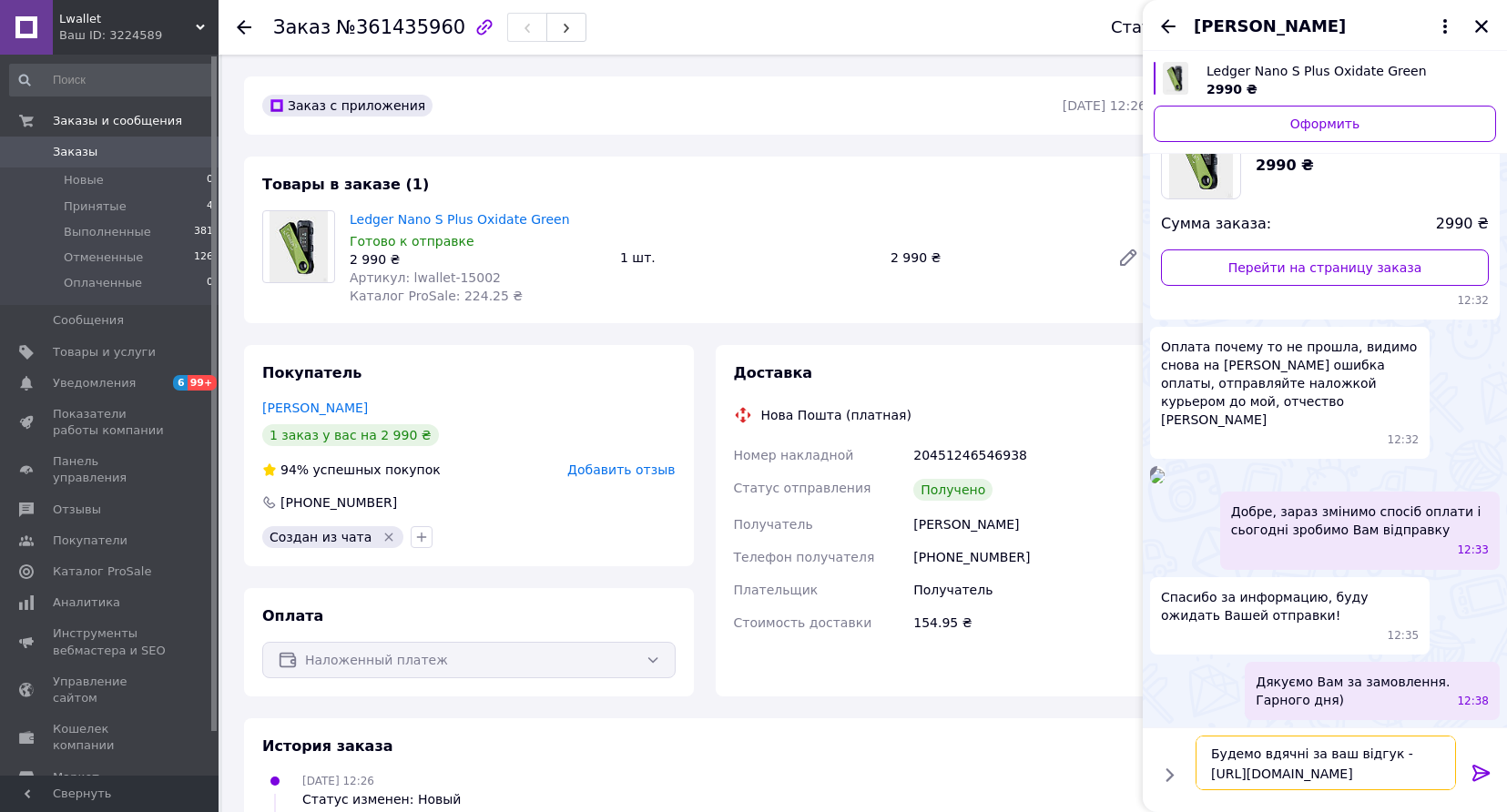
type textarea "Будемо вдячні за ваш відгук - [URL][DOMAIN_NAME]"
click at [1486, 770] on icon at bounding box center [1481, 772] width 22 height 22
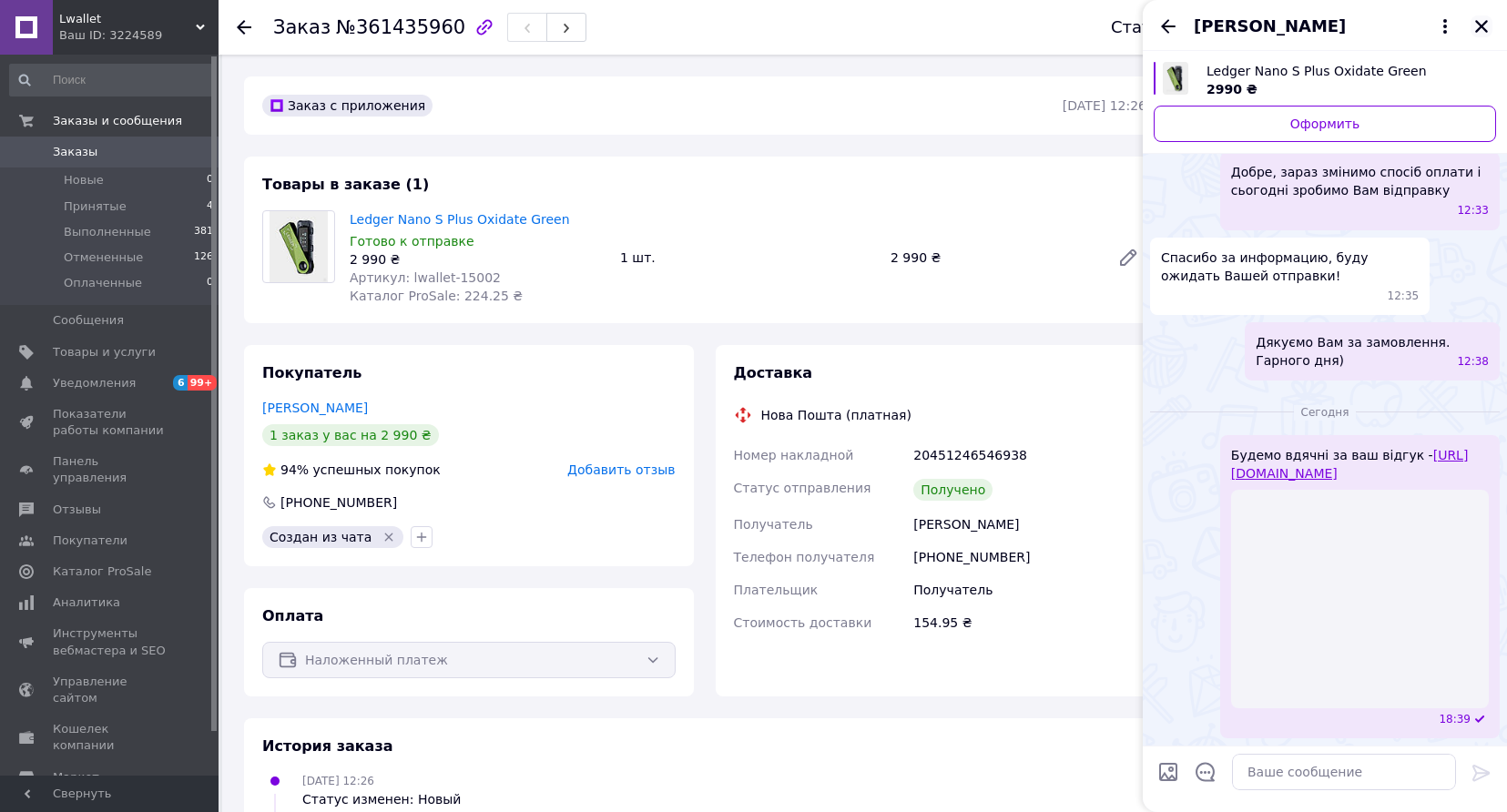
click at [1479, 30] on icon "Закрыть" at bounding box center [1482, 26] width 13 height 13
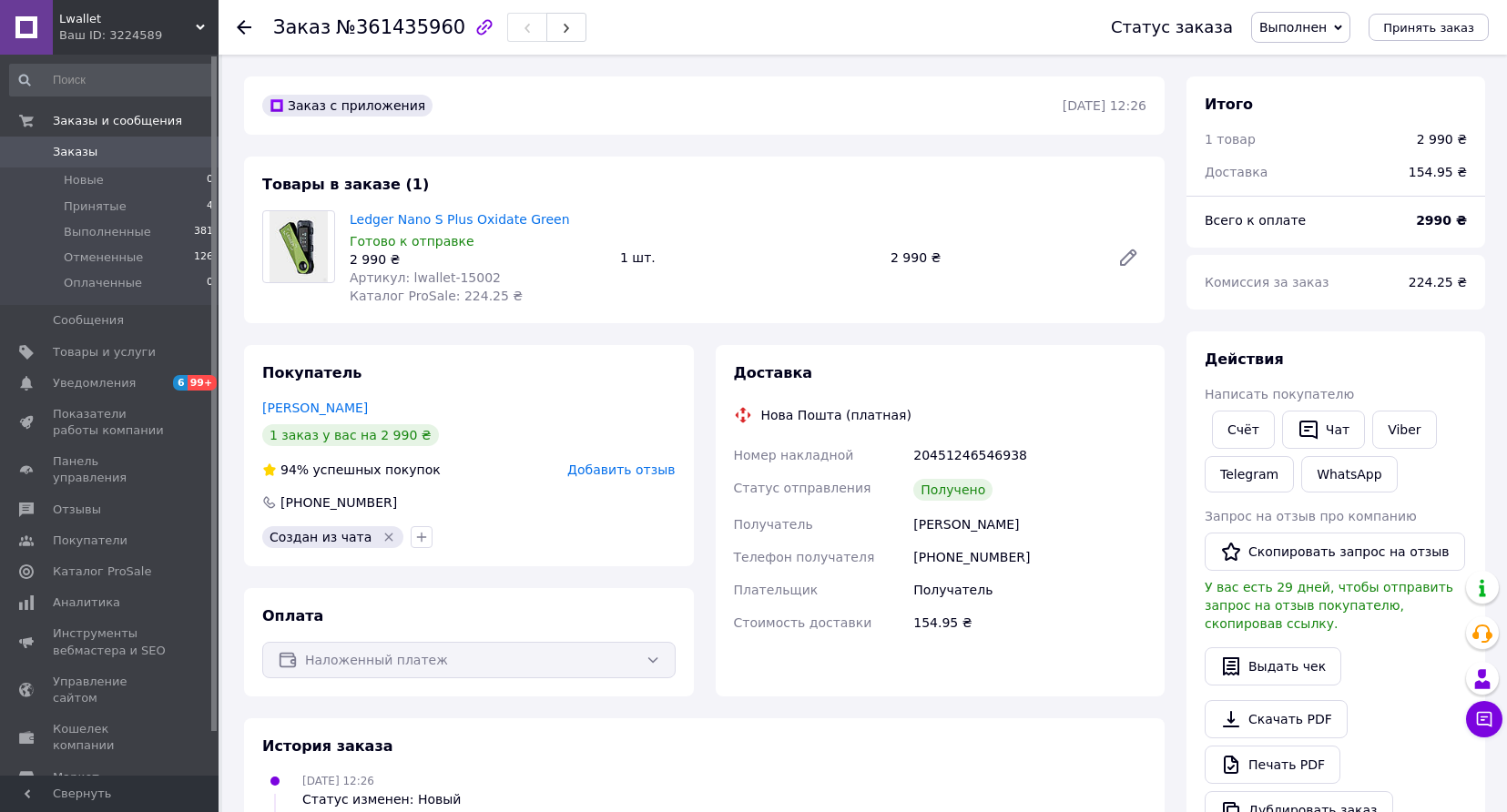
click at [220, 31] on div "Заказ №361435960 Статус заказа Выполнен Принят Отменен Оплаченный Принять заказ" at bounding box center [863, 27] width 1288 height 55
click at [240, 31] on icon at bounding box center [243, 26] width 14 height 14
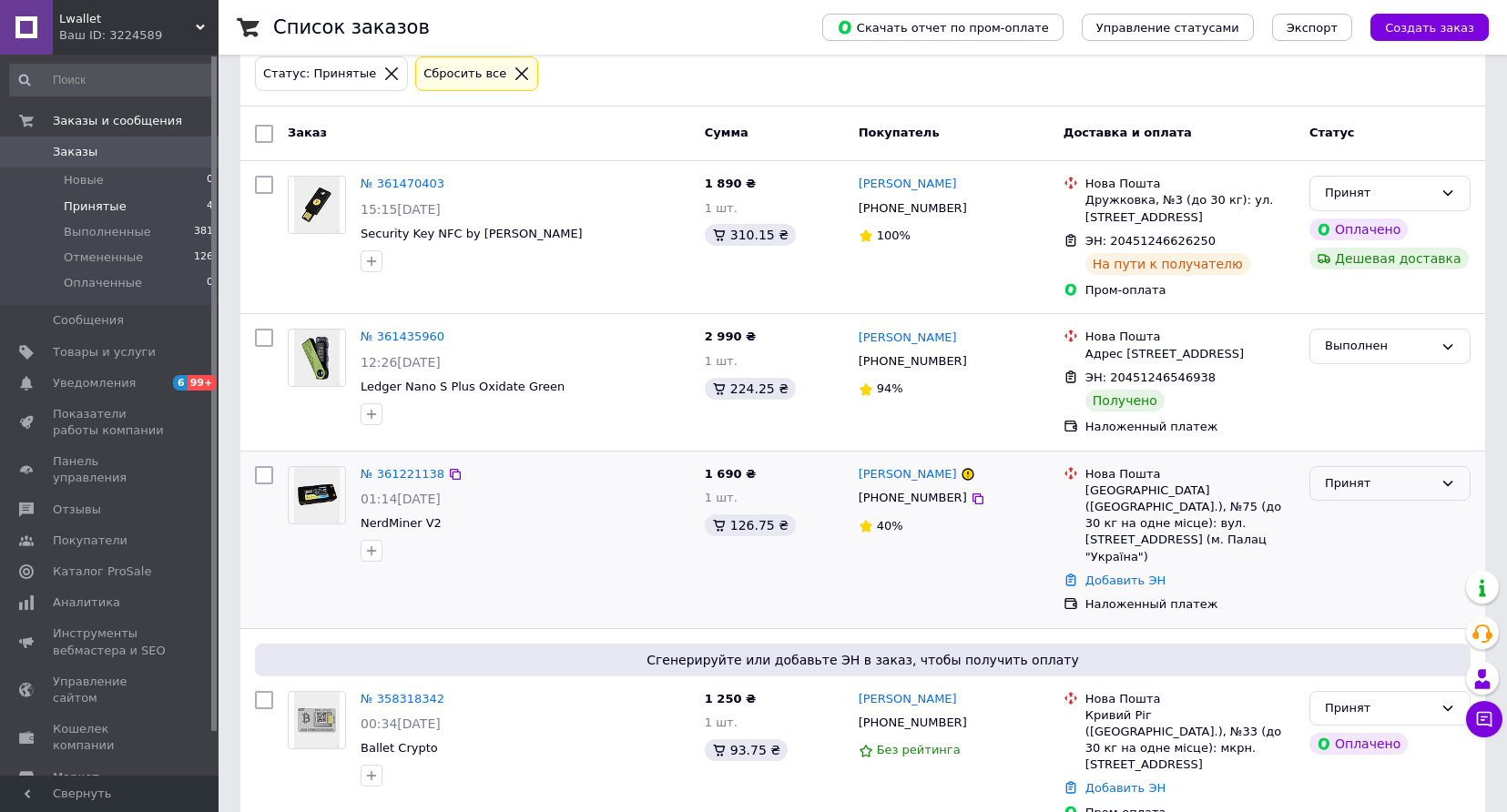
scroll to position [108, 0]
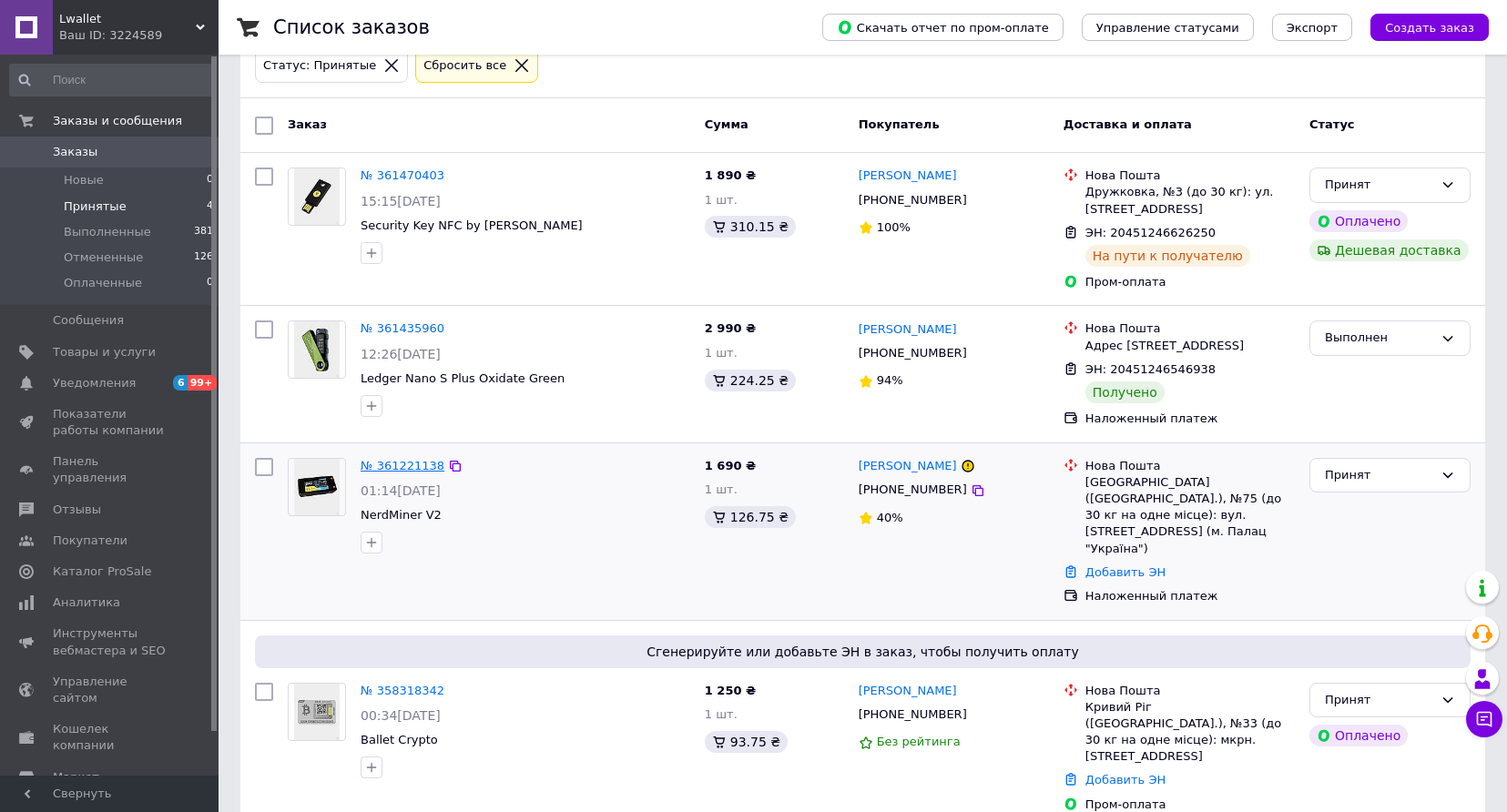
click at [399, 472] on link "№ 361221138" at bounding box center [402, 466] width 84 height 13
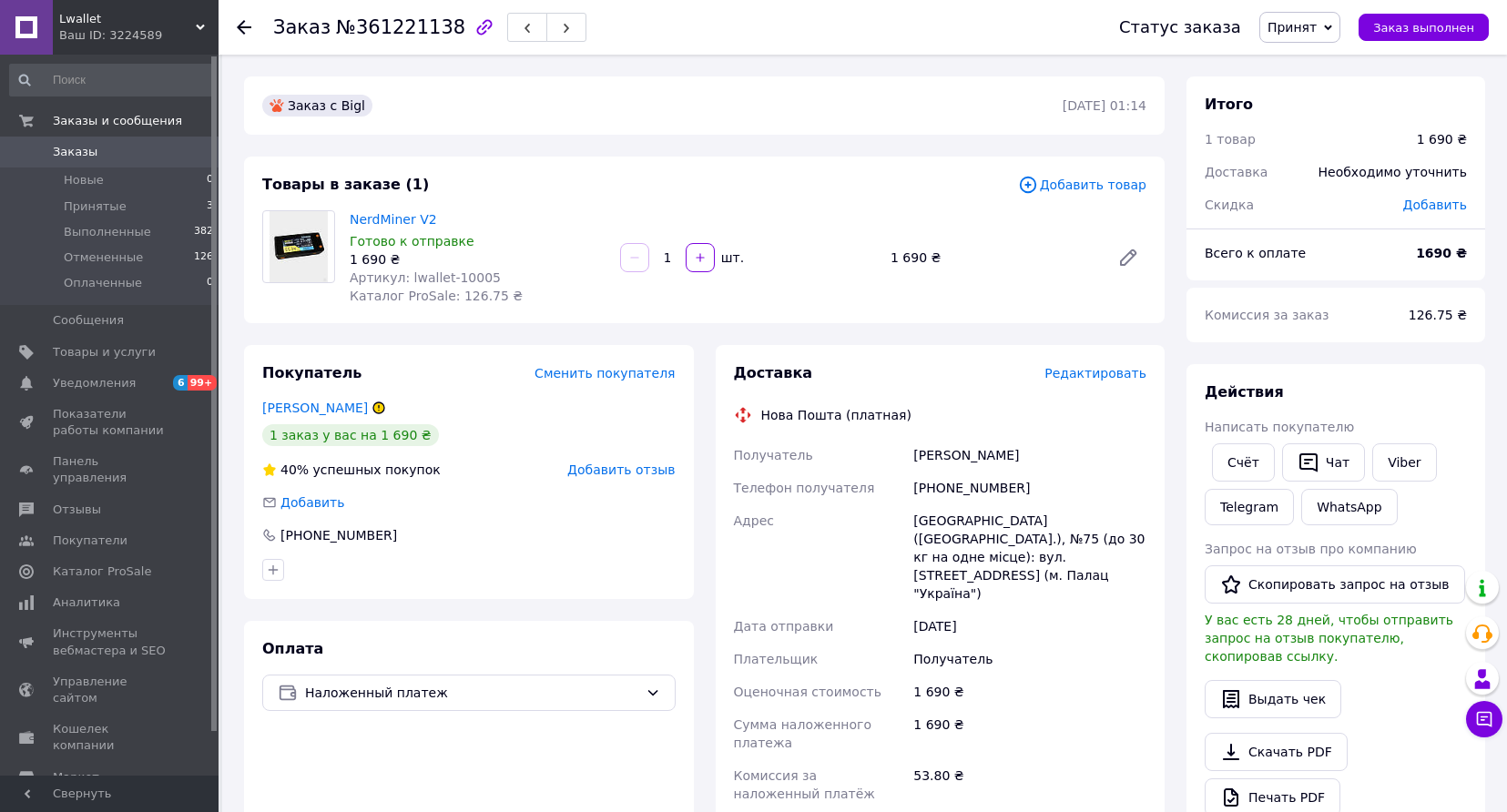
click at [91, 157] on span "Заказы" at bounding box center [75, 152] width 44 height 16
